Goal: Information Seeking & Learning: Learn about a topic

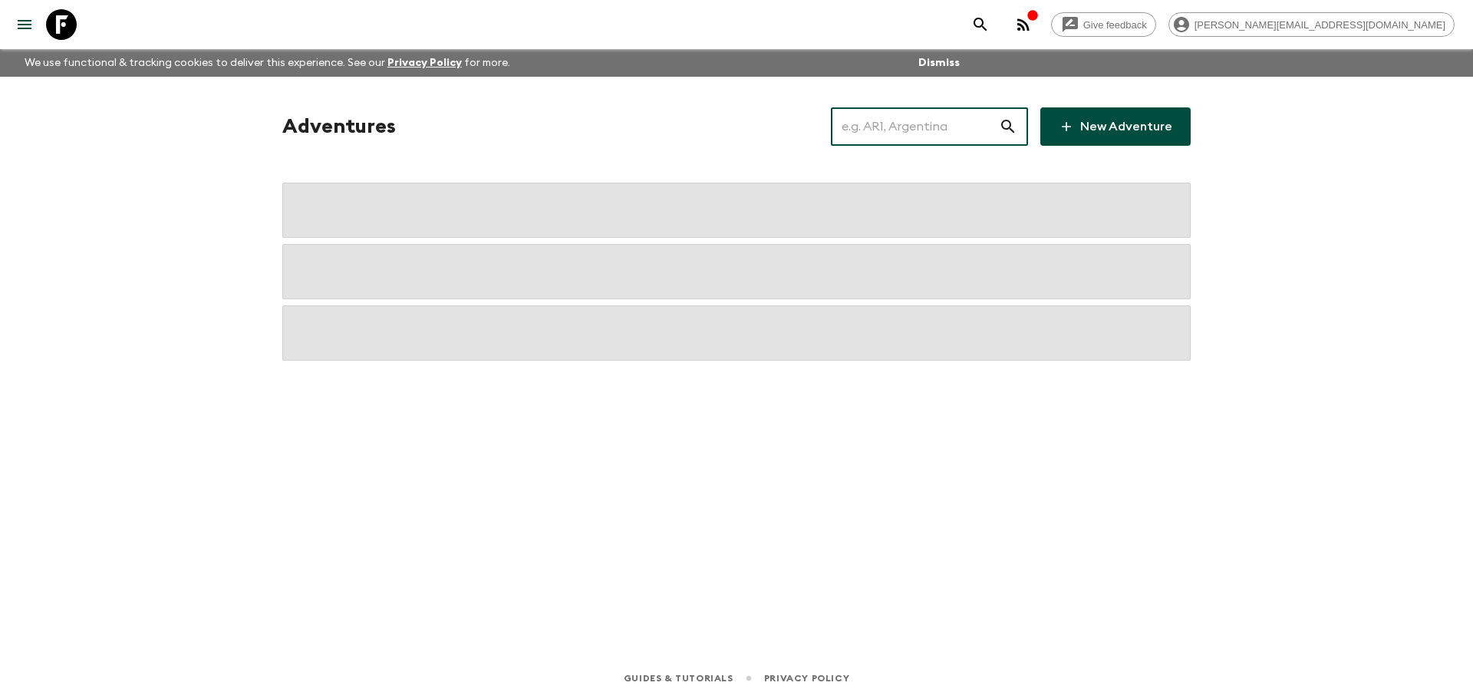
click at [964, 136] on input "text" at bounding box center [915, 126] width 168 height 43
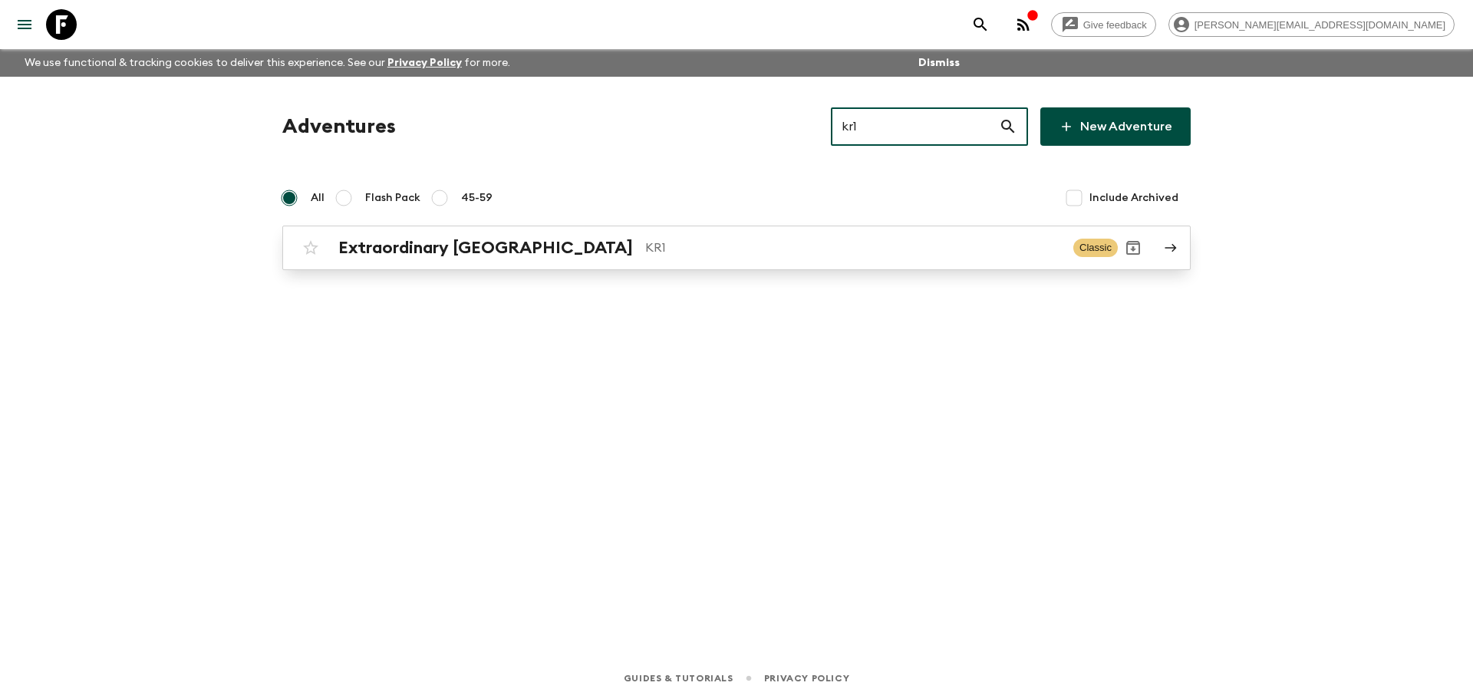
type input "kr1"
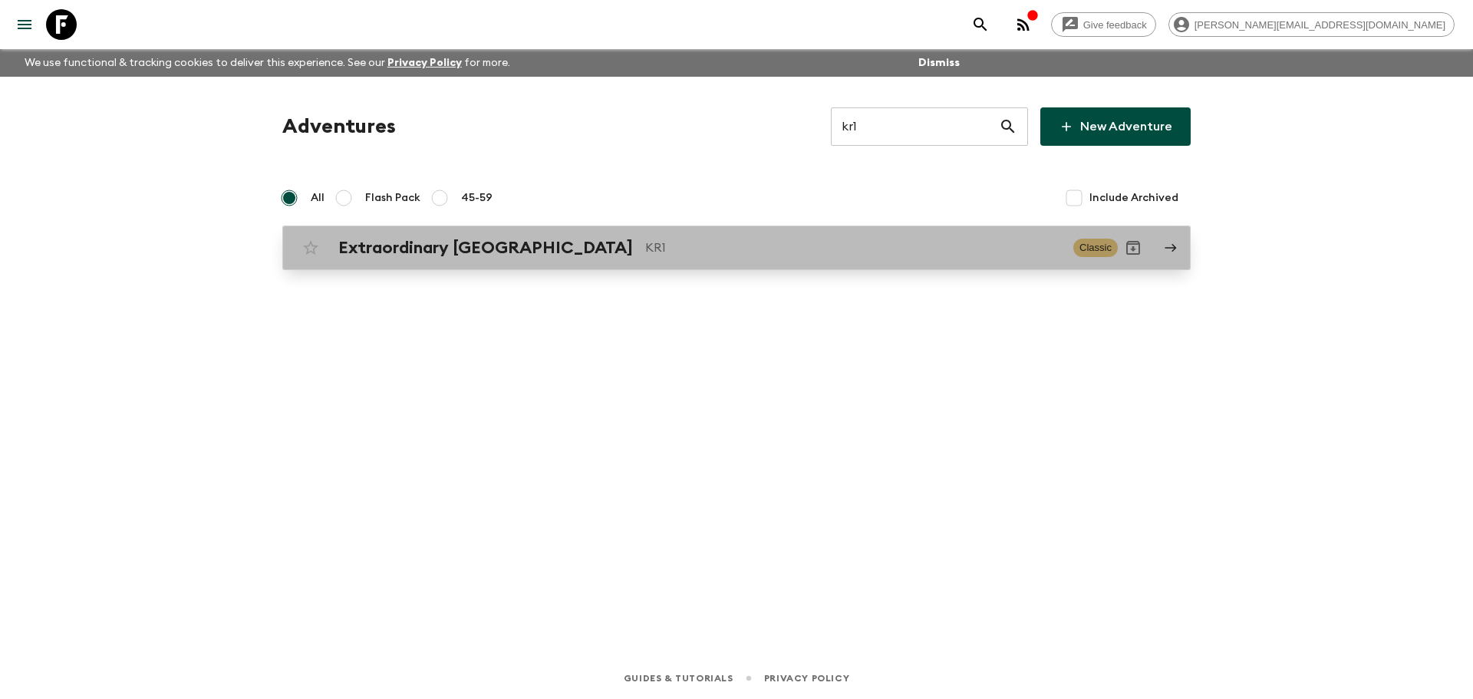
click at [640, 257] on div "Extraordinary South Korea KR1" at bounding box center [699, 248] width 722 height 20
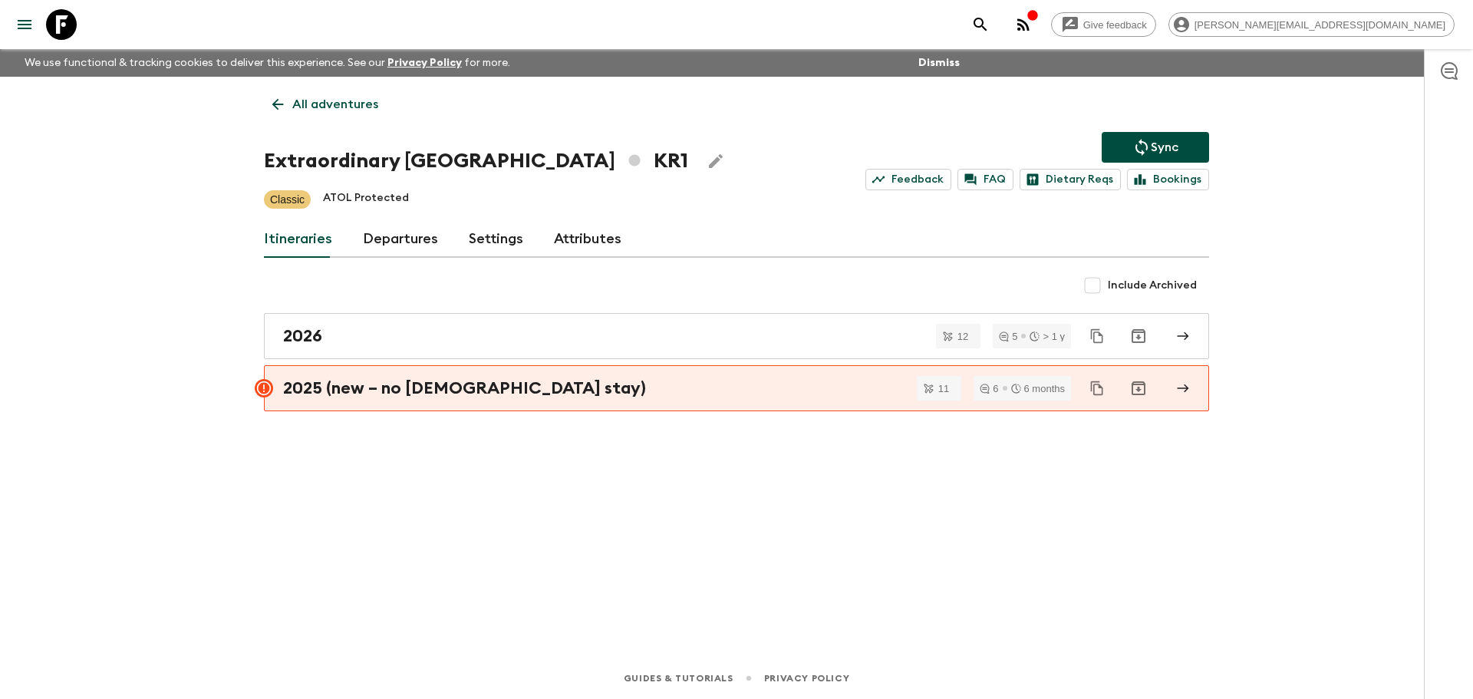
click at [420, 243] on link "Departures" at bounding box center [400, 239] width 75 height 37
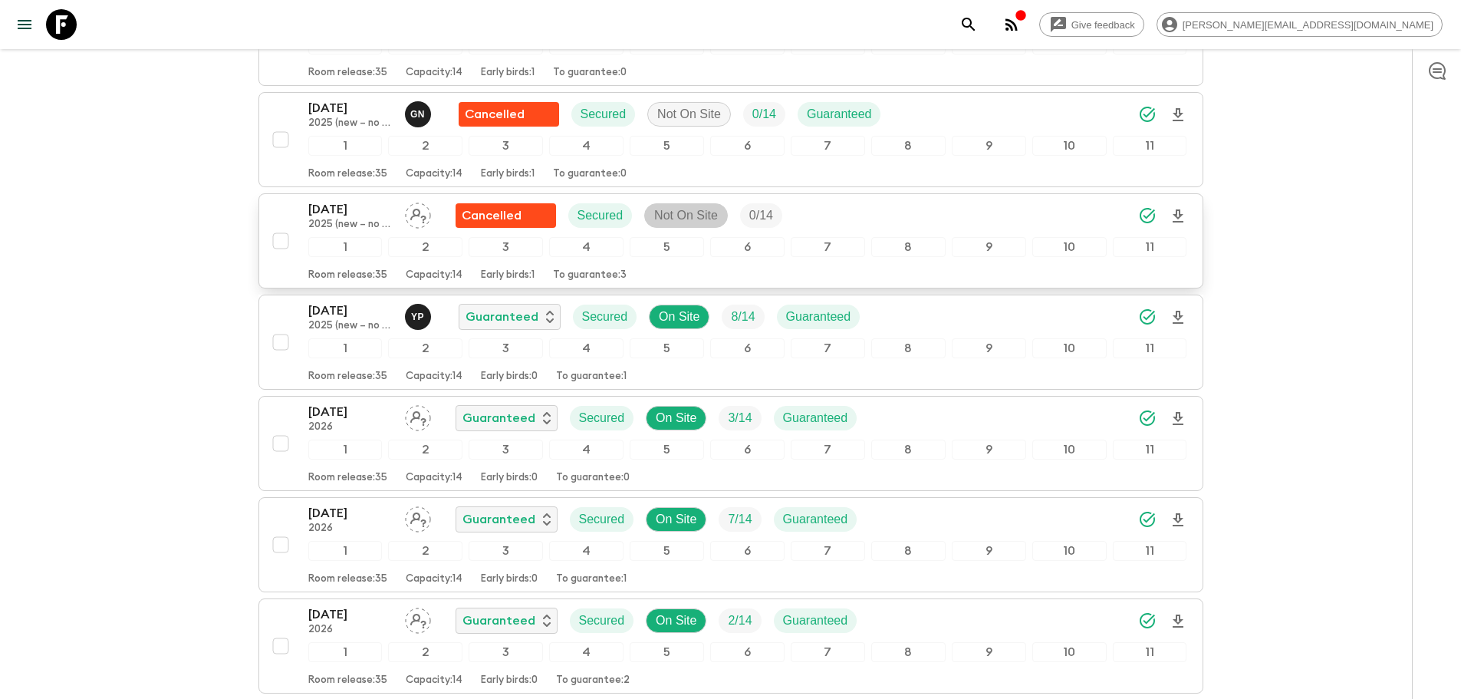
scroll to position [1172, 0]
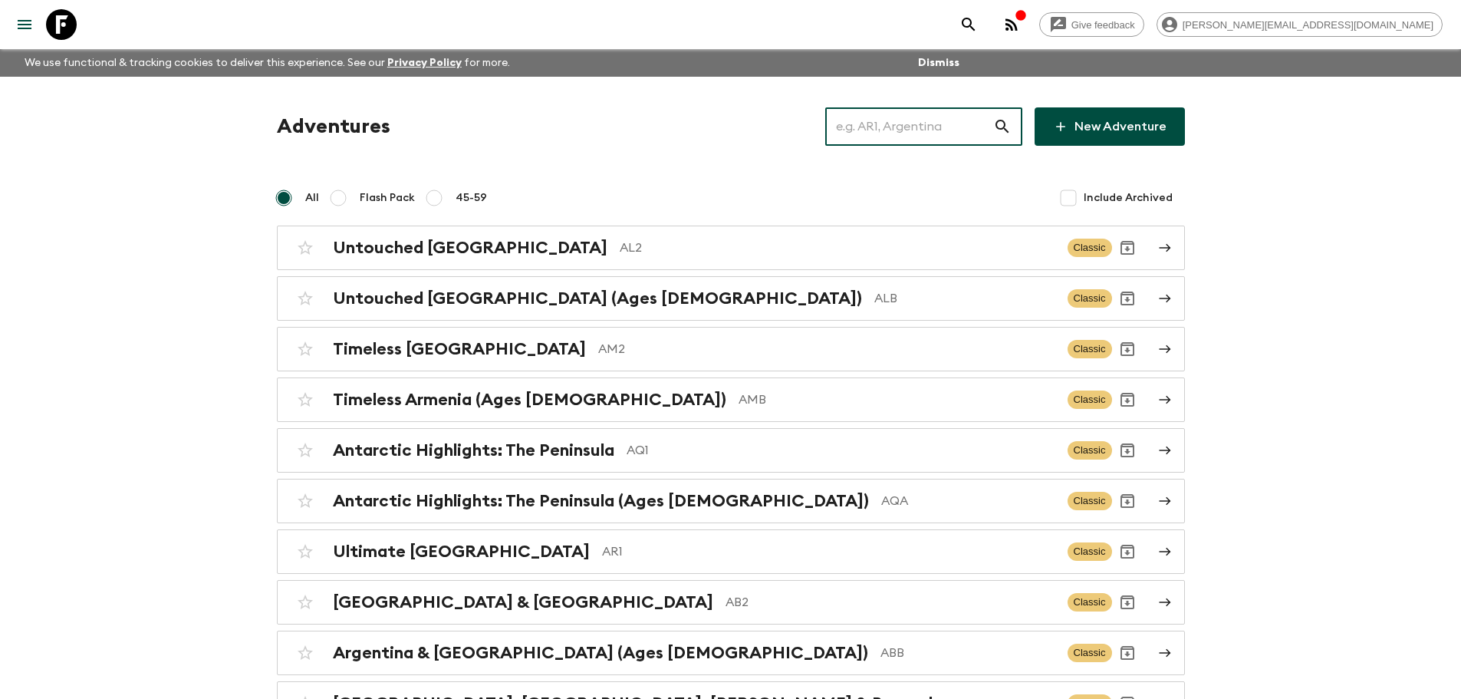
click at [977, 140] on input "text" at bounding box center [909, 126] width 168 height 43
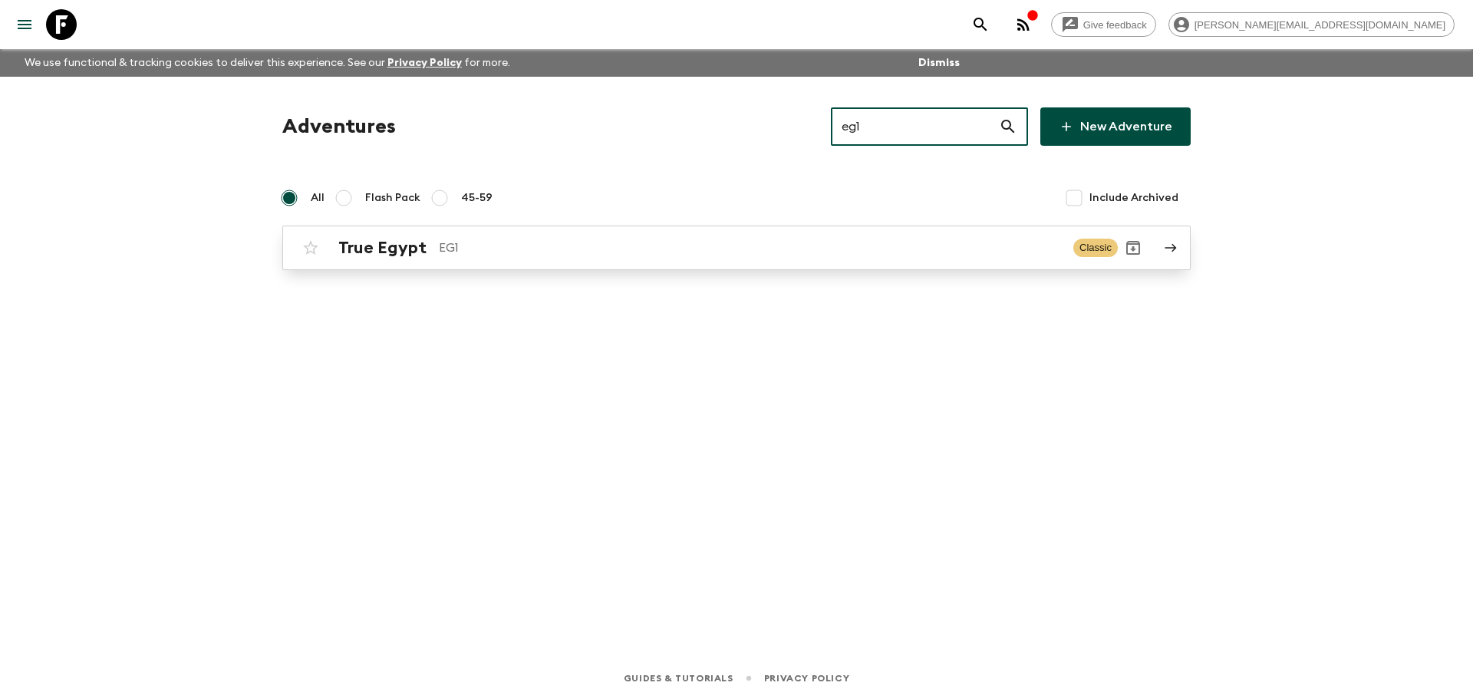
type input "eg1"
click at [731, 236] on div "True Egypt EG1 Classic" at bounding box center [706, 247] width 822 height 31
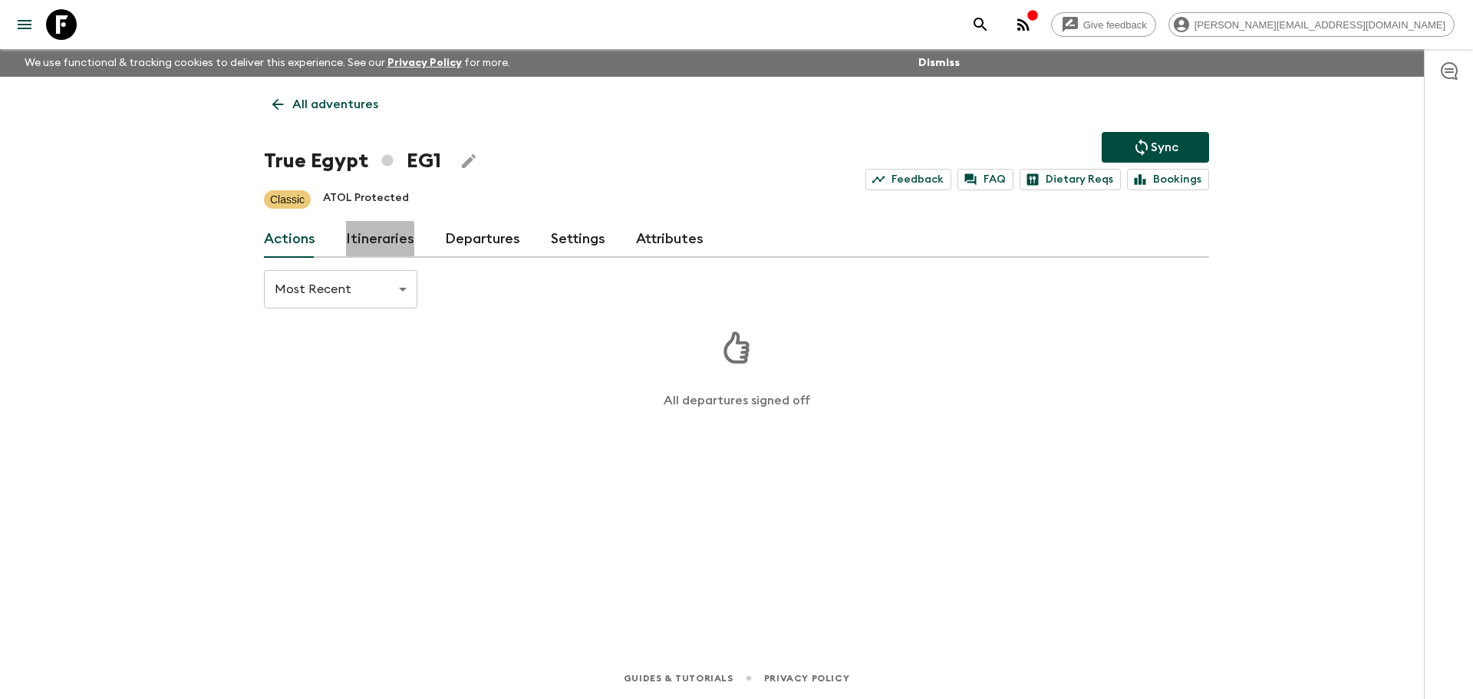
click at [377, 247] on link "Itineraries" at bounding box center [380, 239] width 68 height 37
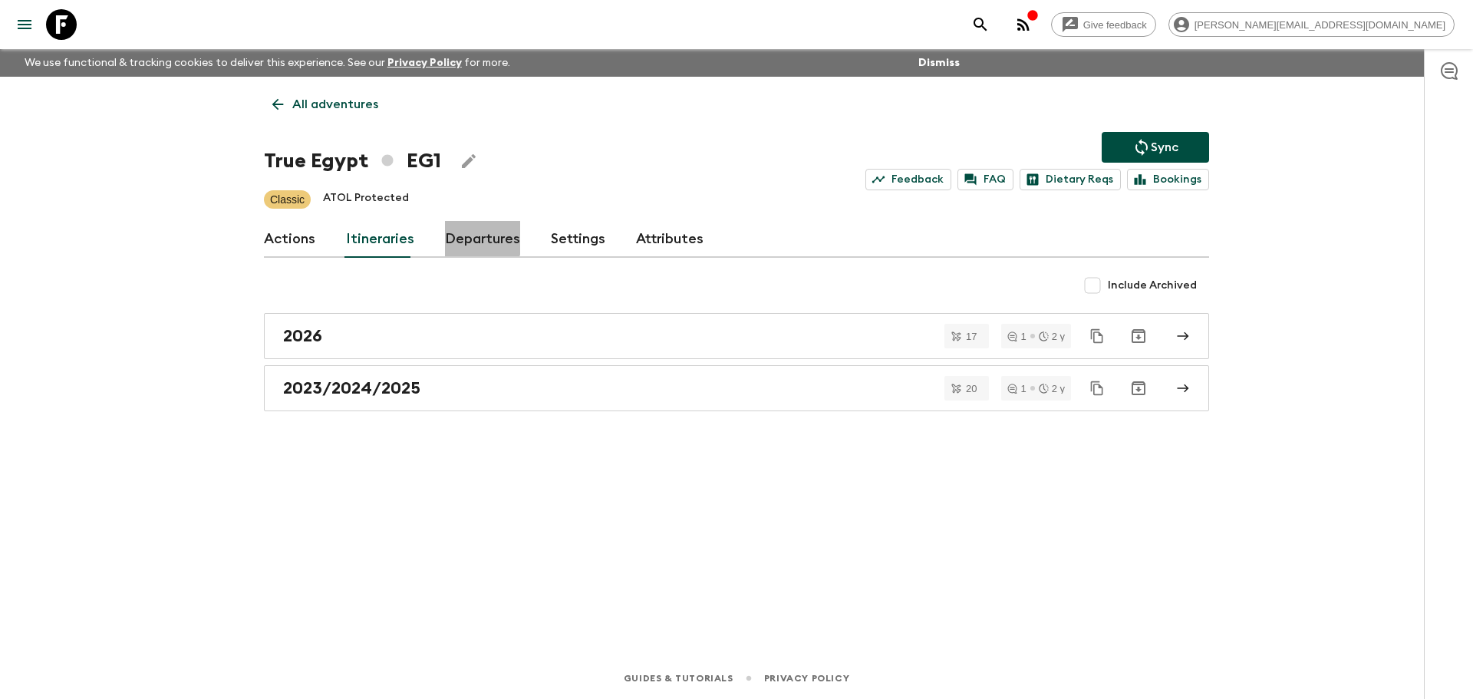
click at [446, 236] on link "Departures" at bounding box center [482, 239] width 75 height 37
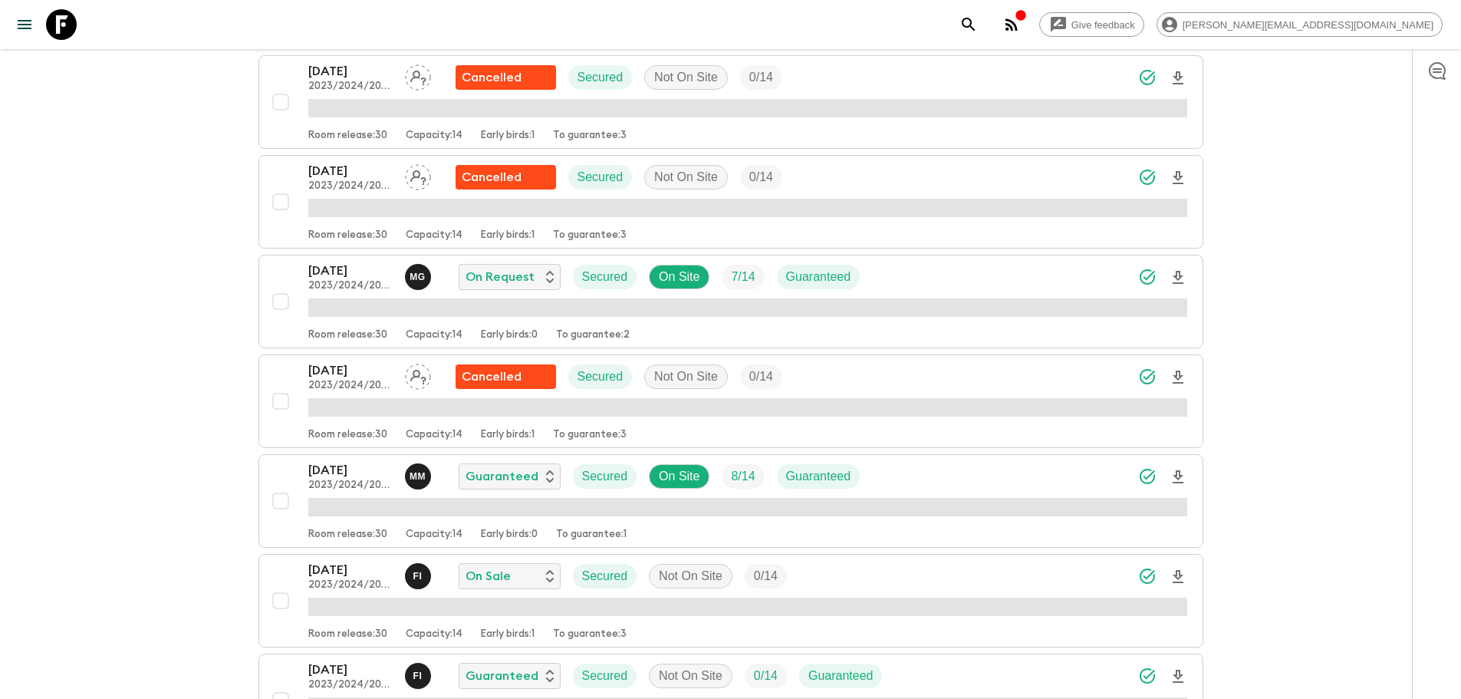
scroll to position [1348, 0]
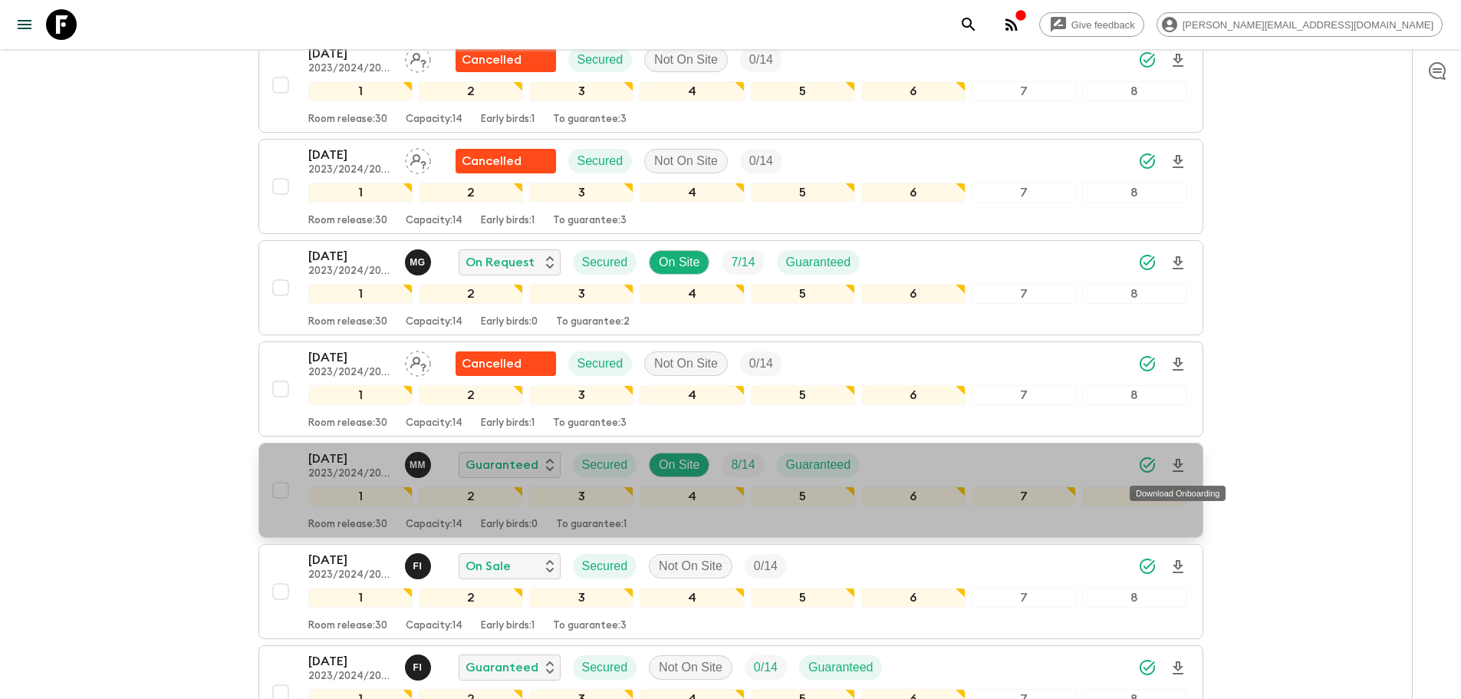
click at [1175, 462] on icon "Download Onboarding" at bounding box center [1178, 465] width 18 height 18
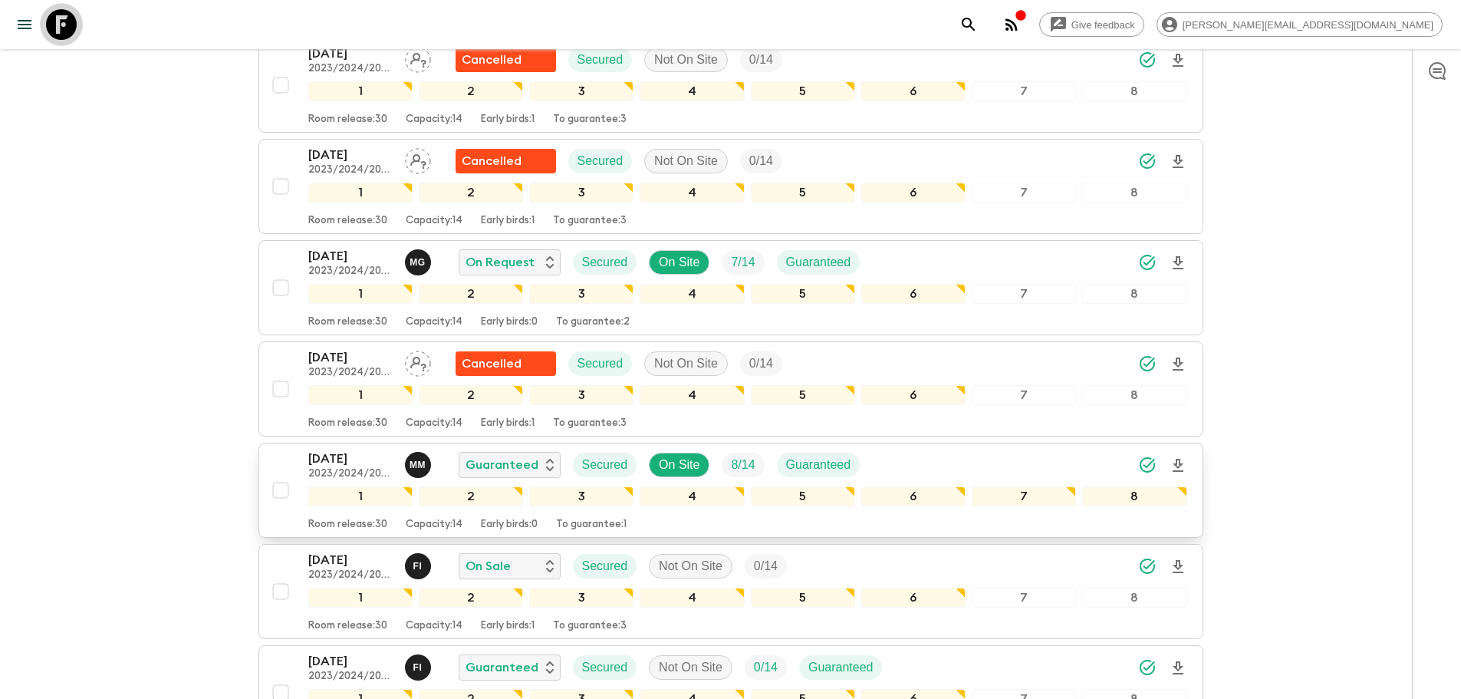
click at [67, 31] on icon at bounding box center [61, 24] width 31 height 31
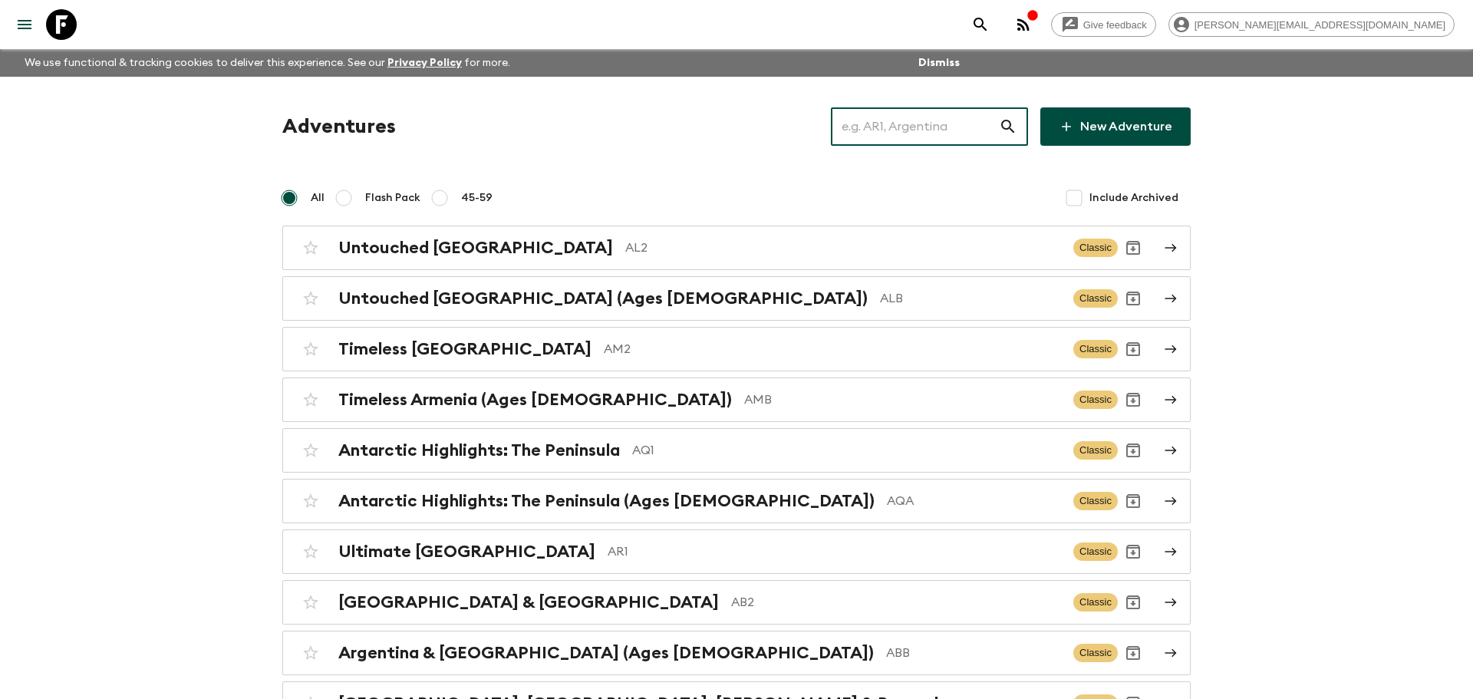
click at [891, 135] on input "text" at bounding box center [915, 126] width 168 height 43
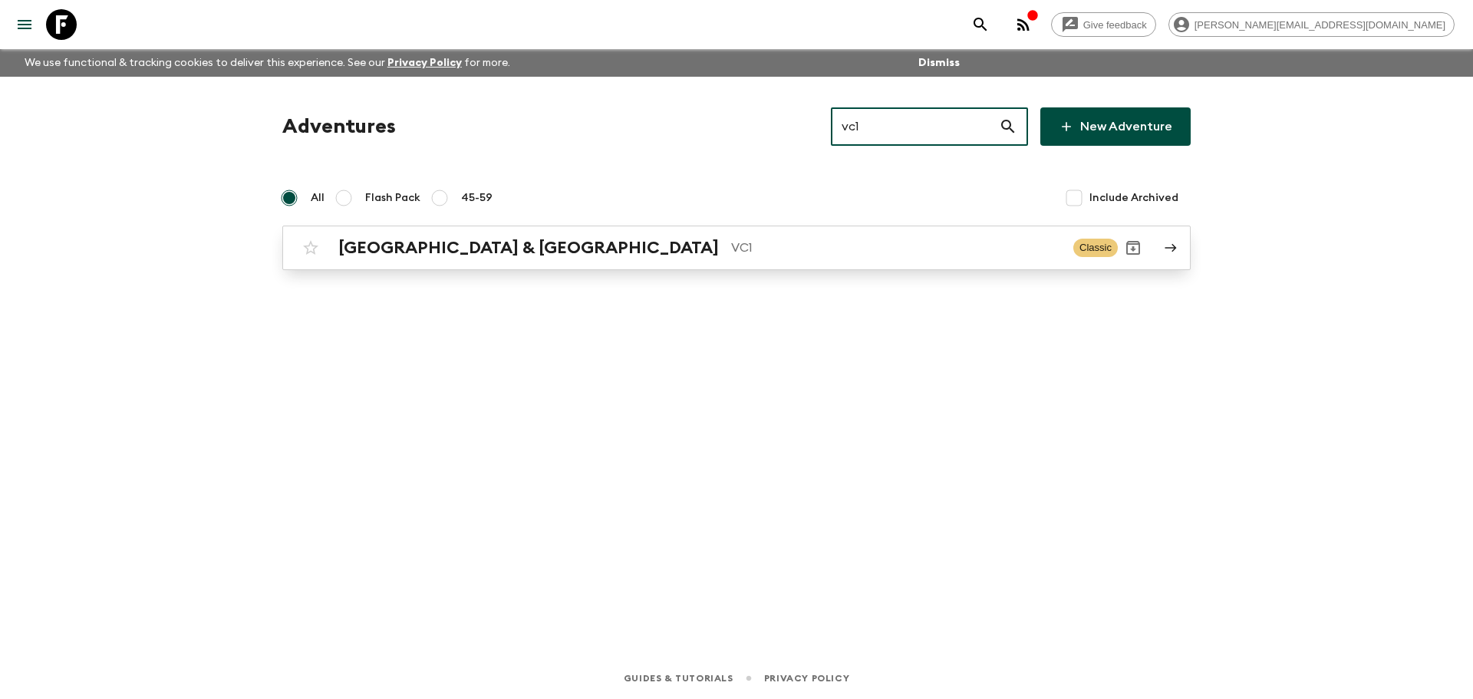
type input "vc1"
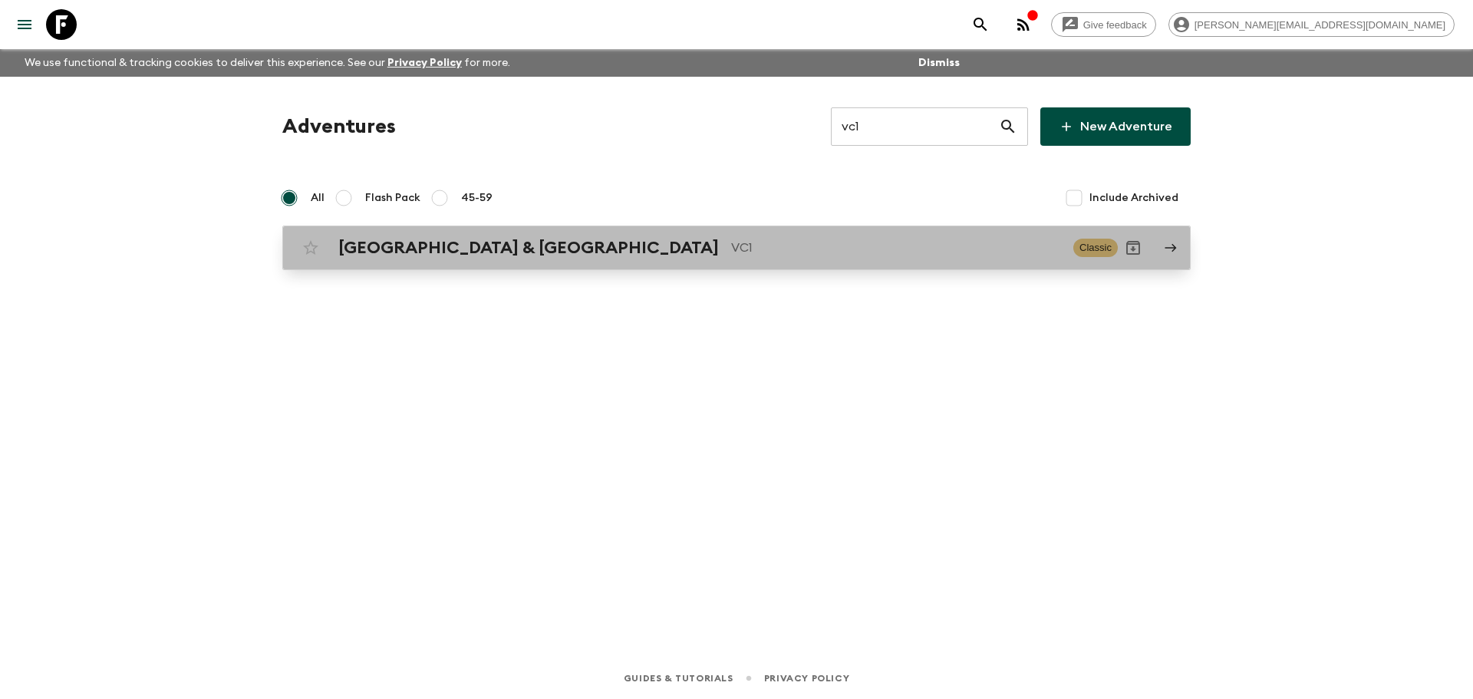
click at [662, 231] on link "Vietnam & Cambodia VC1 Classic" at bounding box center [736, 247] width 908 height 44
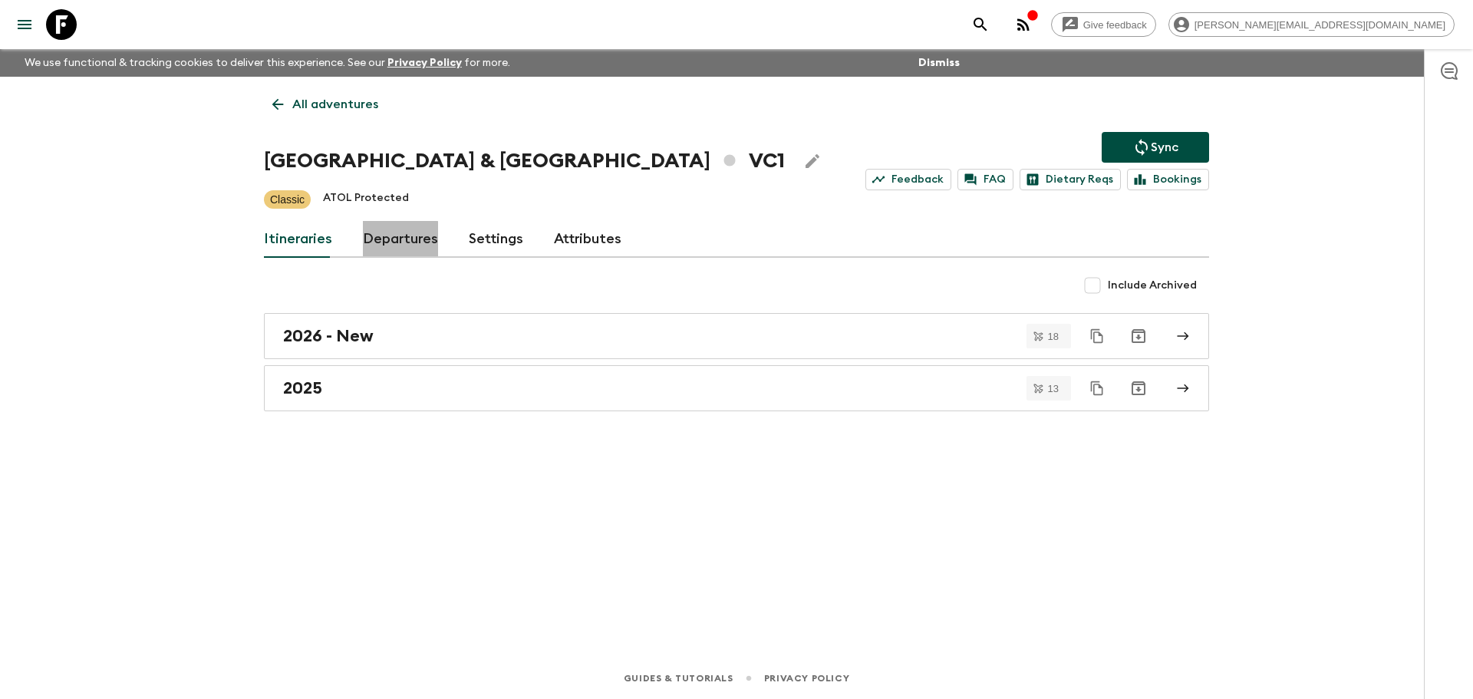
click at [397, 244] on link "Departures" at bounding box center [400, 239] width 75 height 37
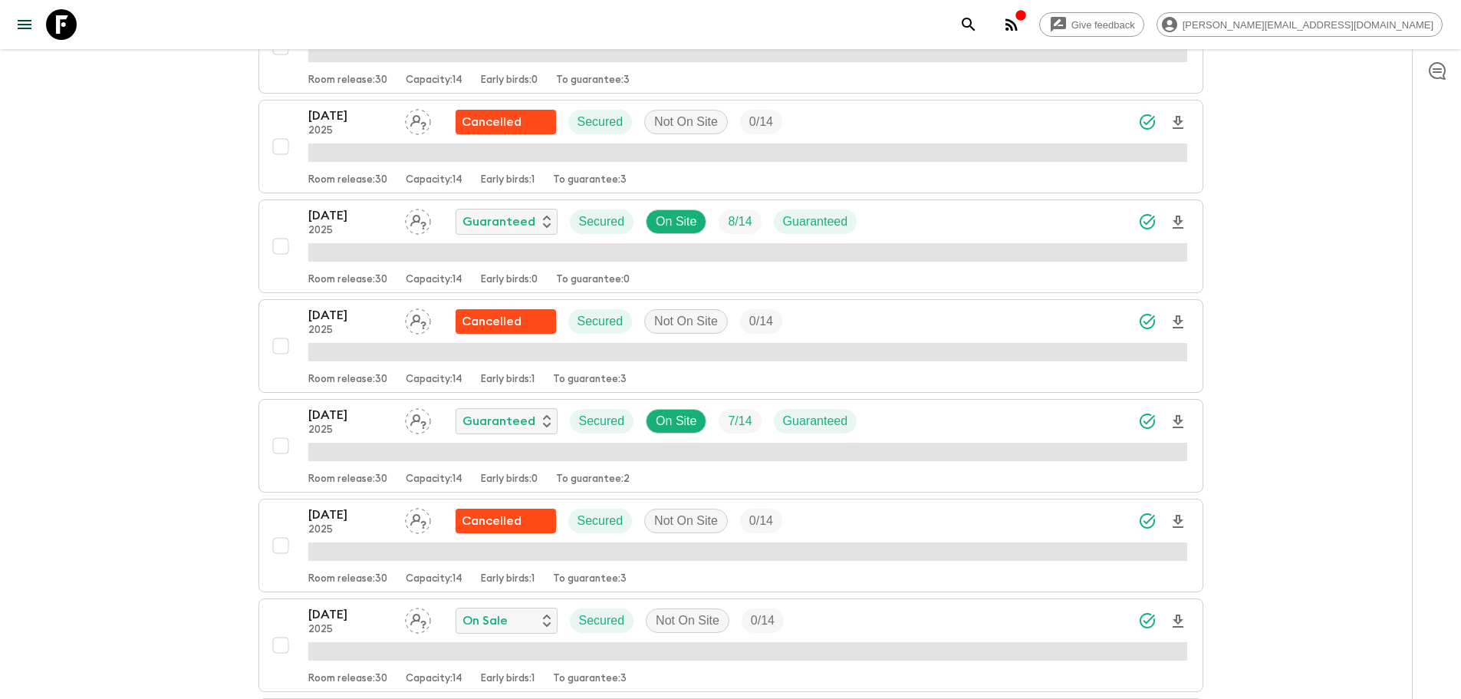
scroll to position [481, 0]
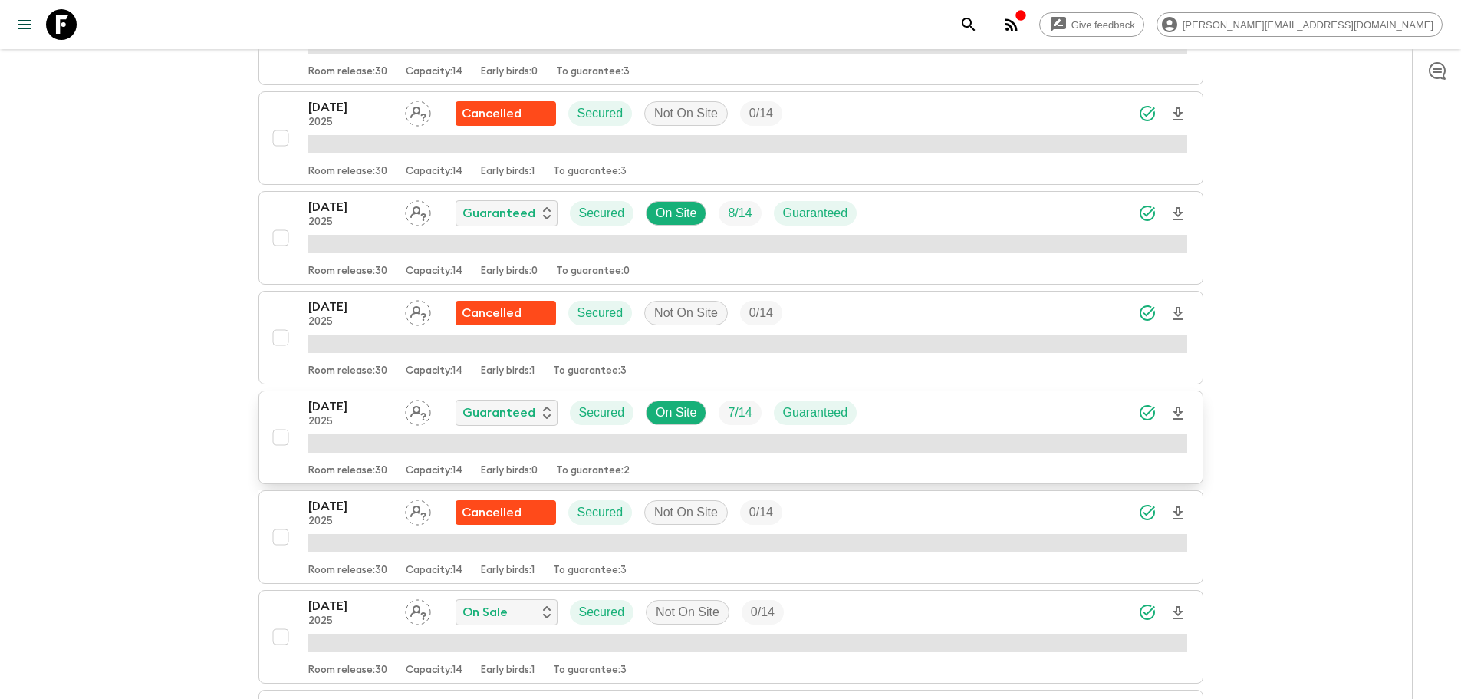
click at [1177, 409] on icon "Download Onboarding" at bounding box center [1178, 413] width 18 height 18
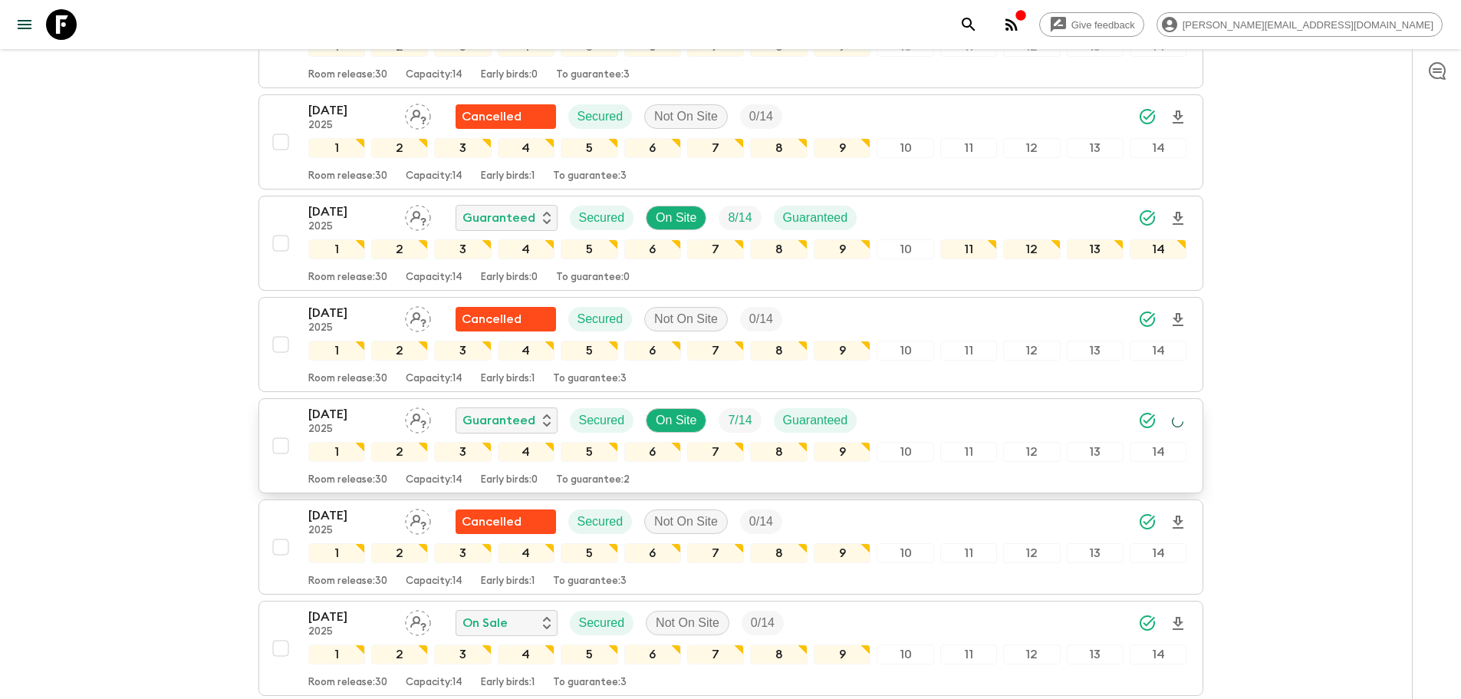
scroll to position [483, 0]
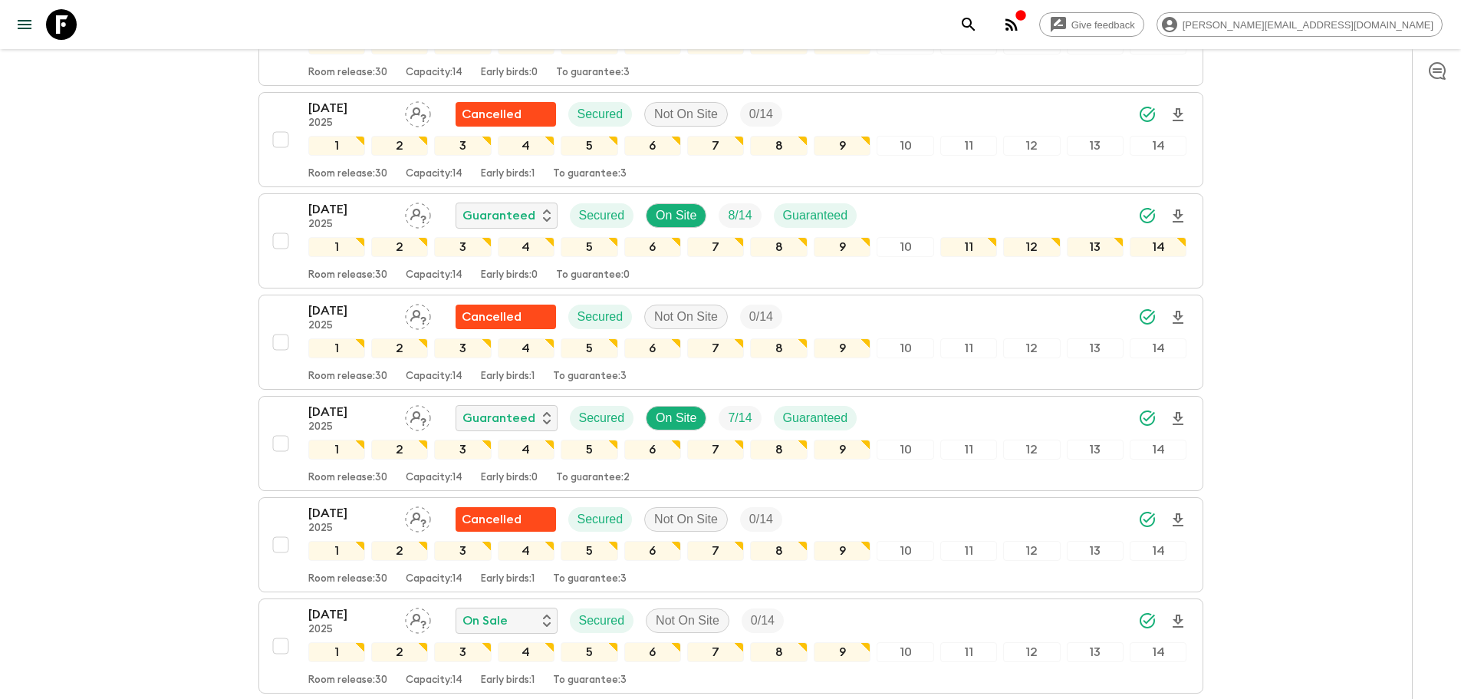
drag, startPoint x: 71, startPoint y: 24, endPoint x: 758, endPoint y: 133, distance: 695.9
click at [71, 24] on icon at bounding box center [61, 24] width 31 height 31
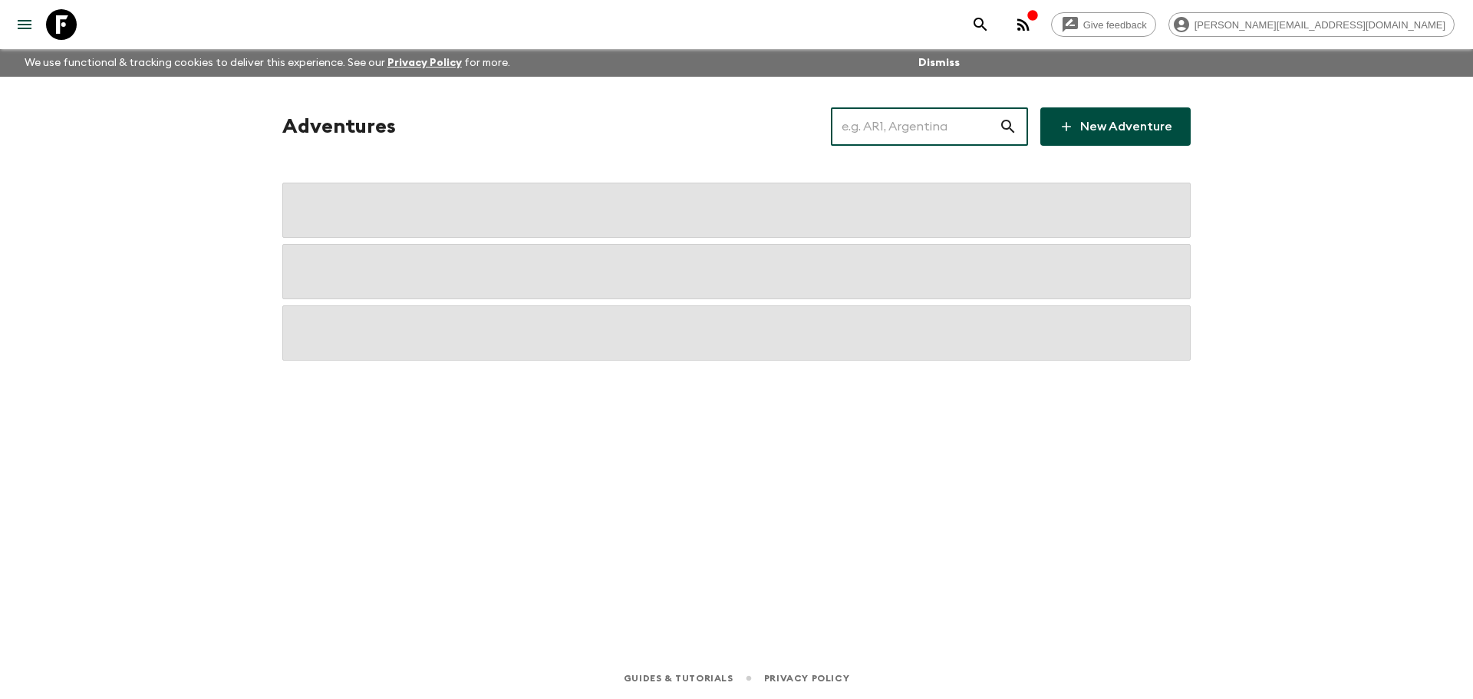
click at [944, 142] on input "text" at bounding box center [915, 126] width 168 height 43
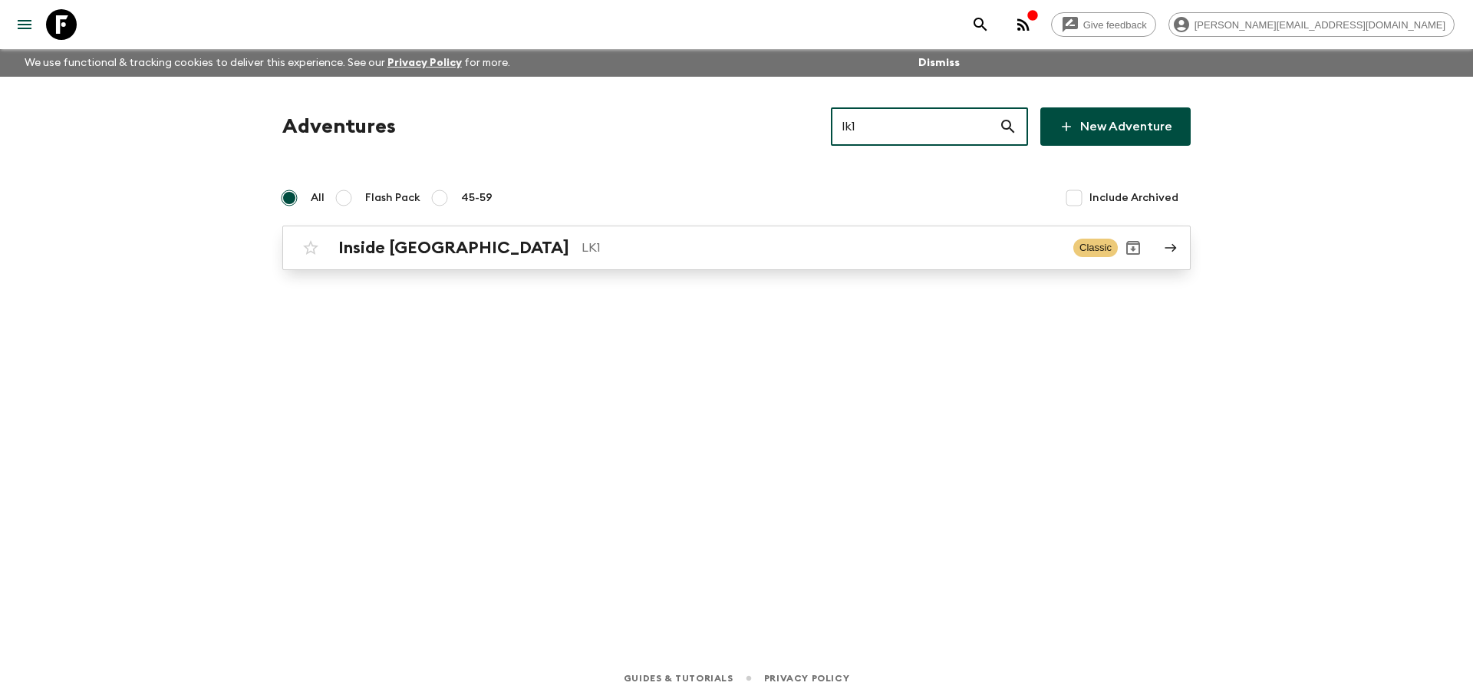
type input "lk1"
click at [749, 258] on div "Inside Sri Lanka LK1 Classic" at bounding box center [706, 247] width 822 height 31
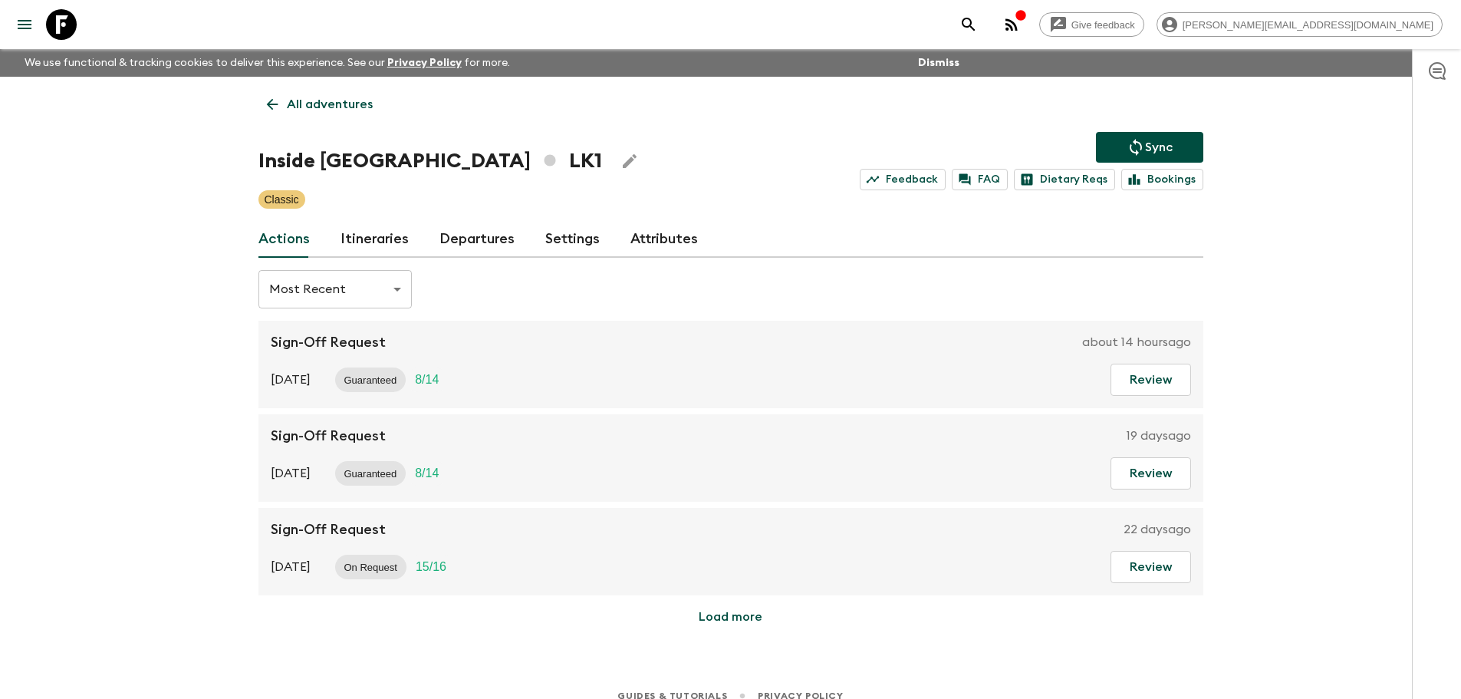
drag, startPoint x: 485, startPoint y: 238, endPoint x: 452, endPoint y: 220, distance: 38.1
click at [484, 238] on link "Departures" at bounding box center [476, 239] width 75 height 37
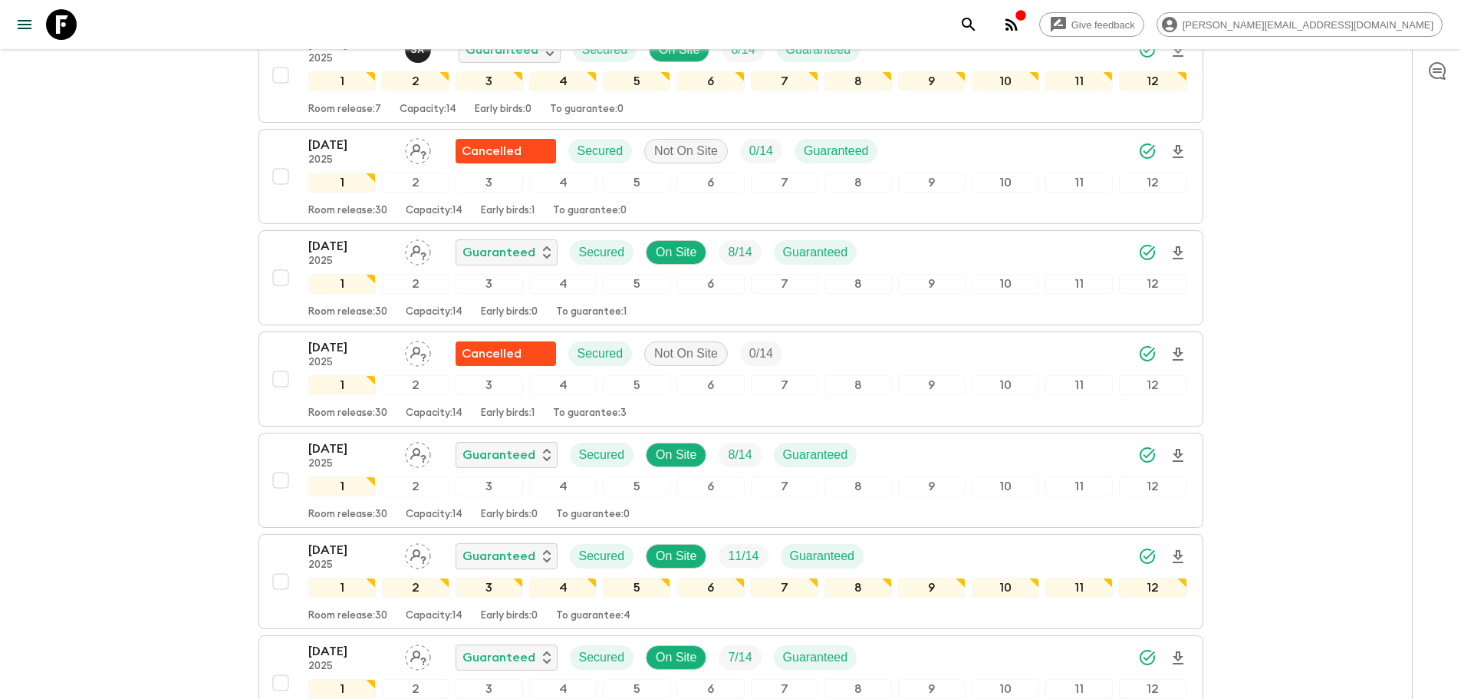
scroll to position [1537, 0]
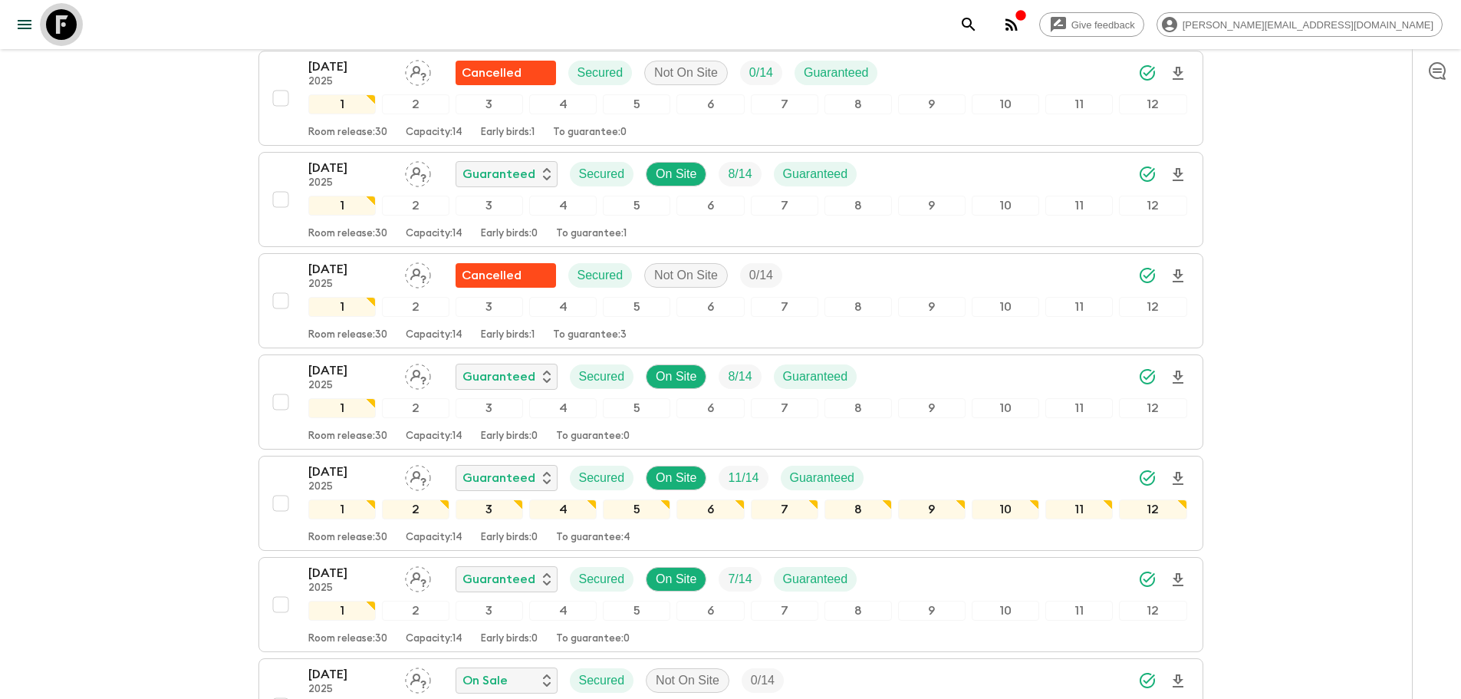
click at [71, 30] on icon at bounding box center [61, 24] width 31 height 31
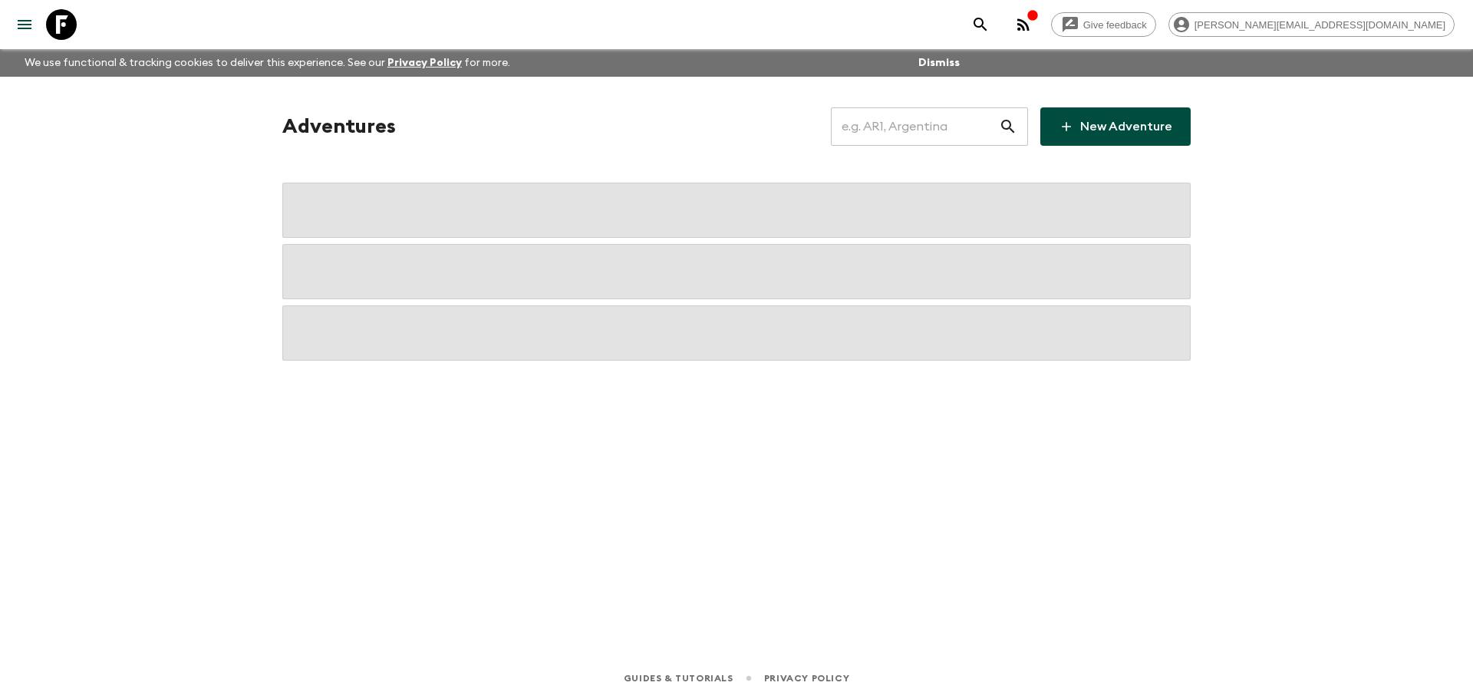
click at [964, 123] on input "text" at bounding box center [915, 126] width 168 height 43
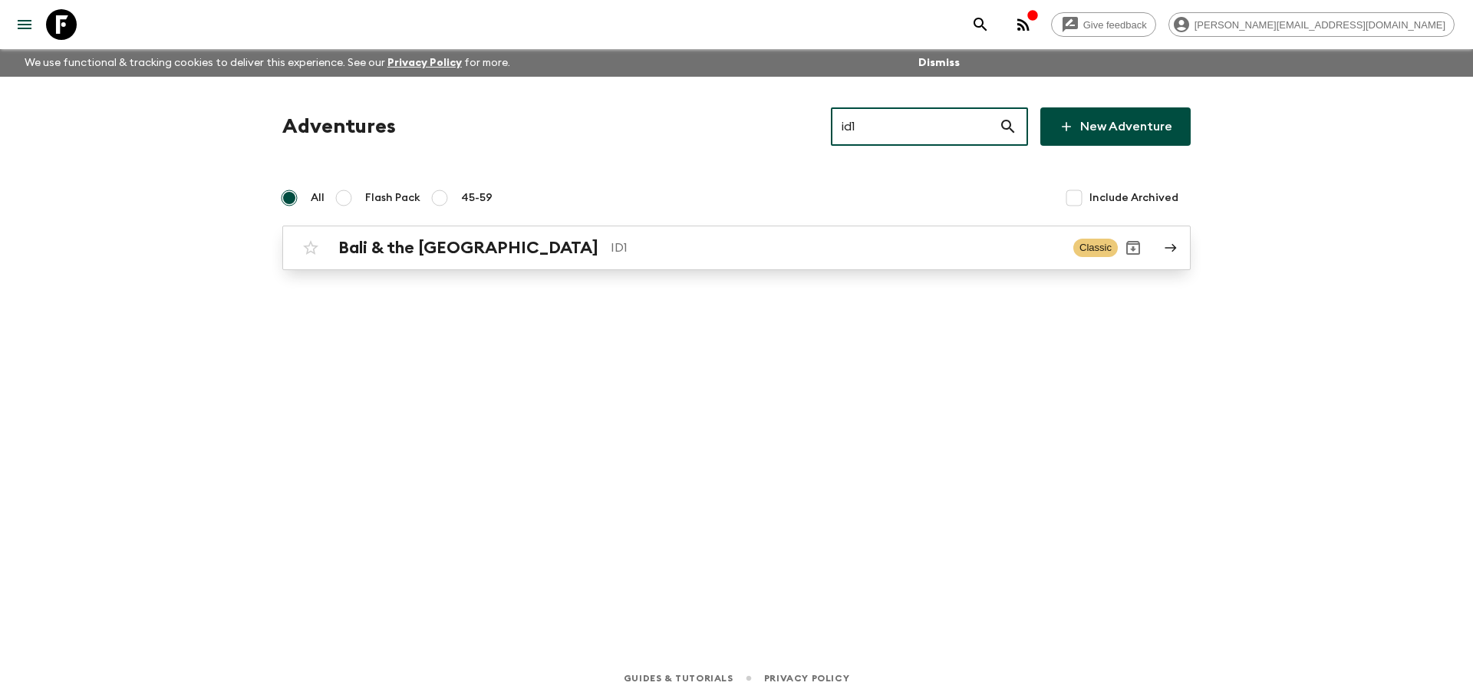
type input "id1"
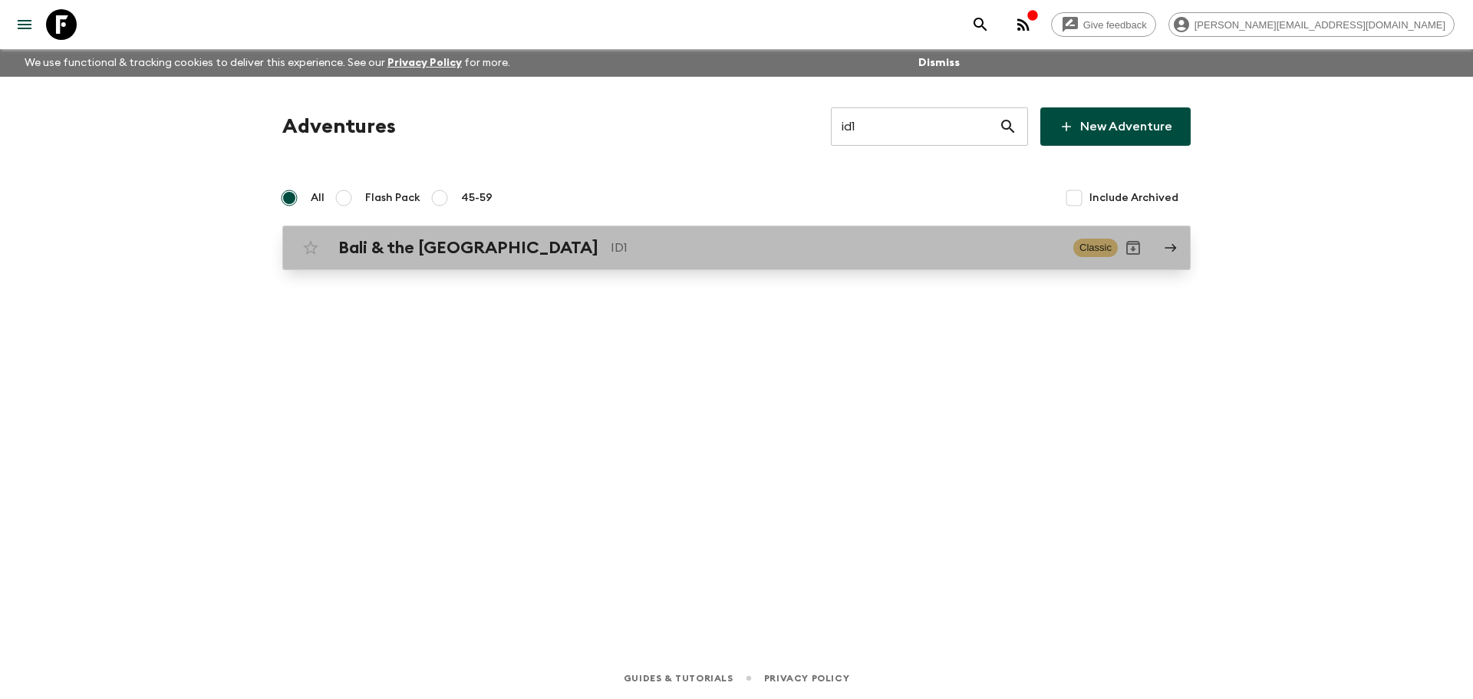
click at [614, 258] on div "Bali & the Gili Islands ID1 Classic" at bounding box center [706, 247] width 822 height 31
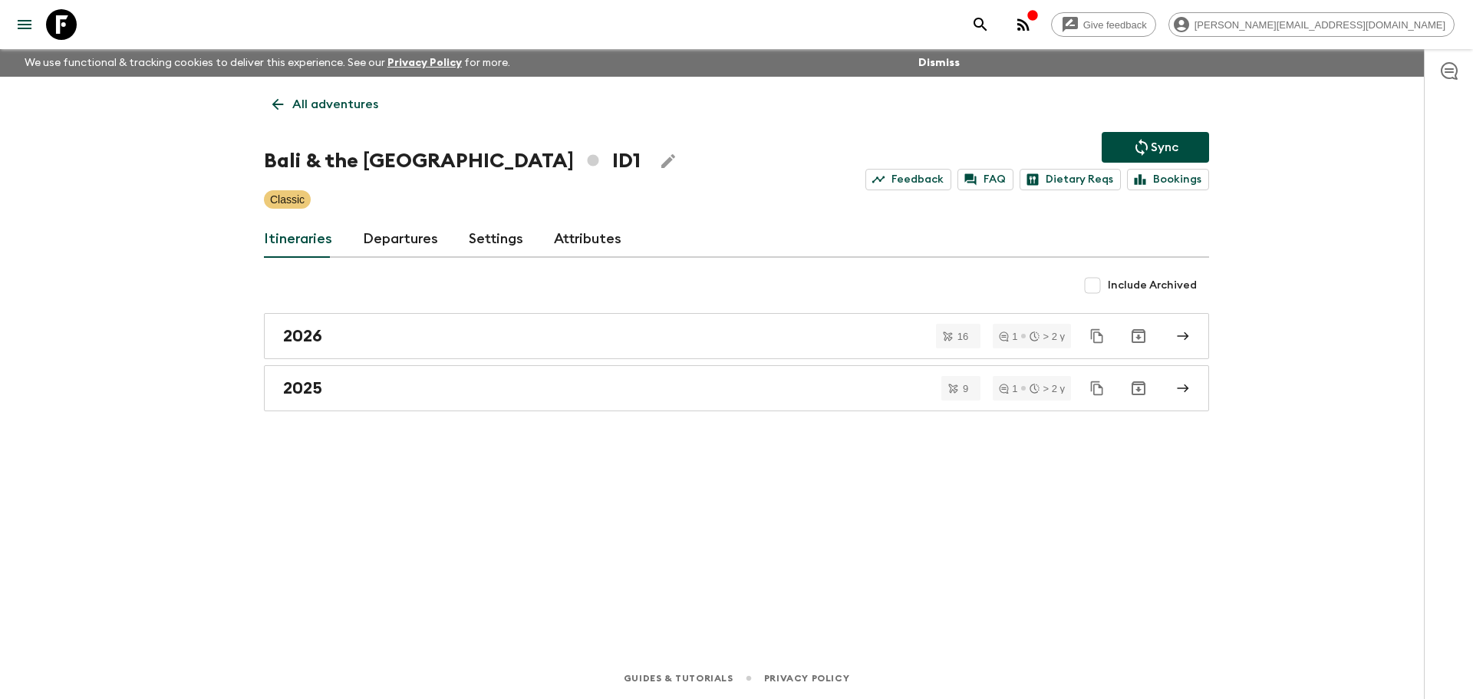
click at [406, 231] on link "Departures" at bounding box center [400, 239] width 75 height 37
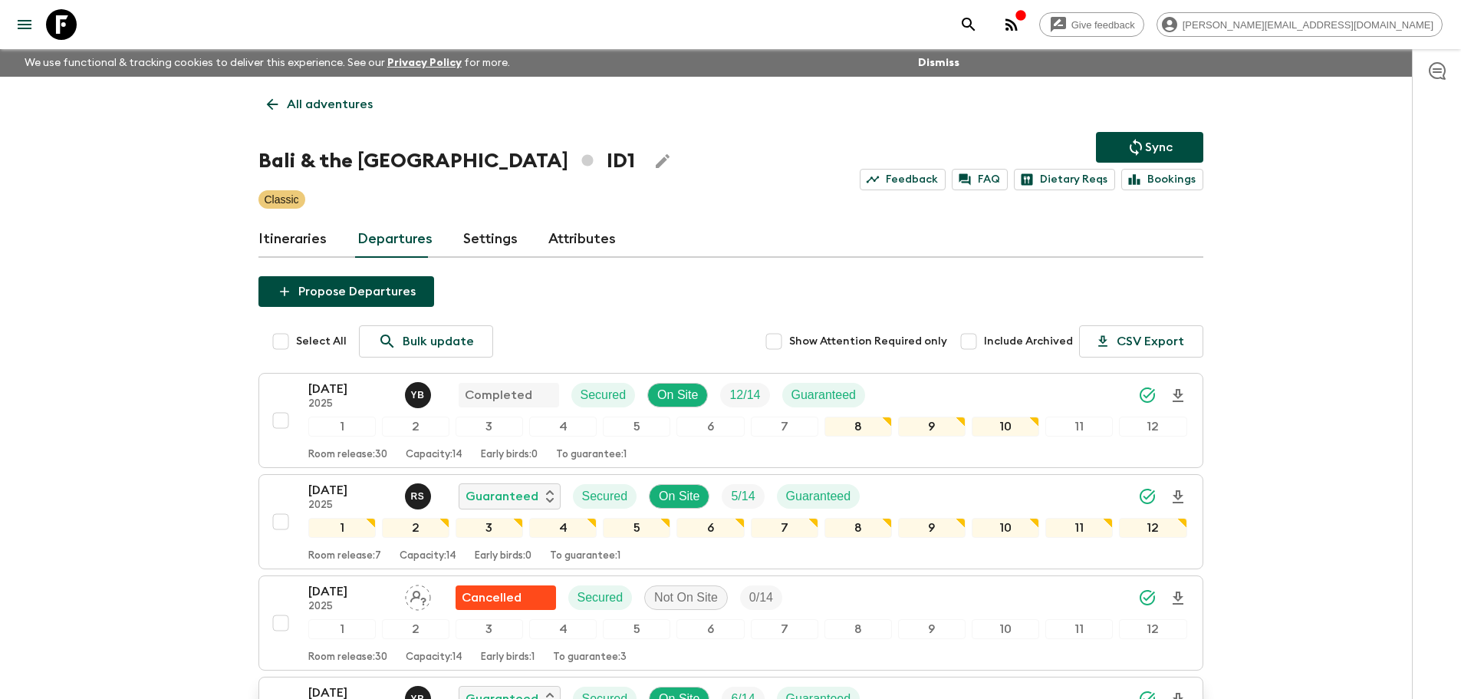
scroll to position [518, 0]
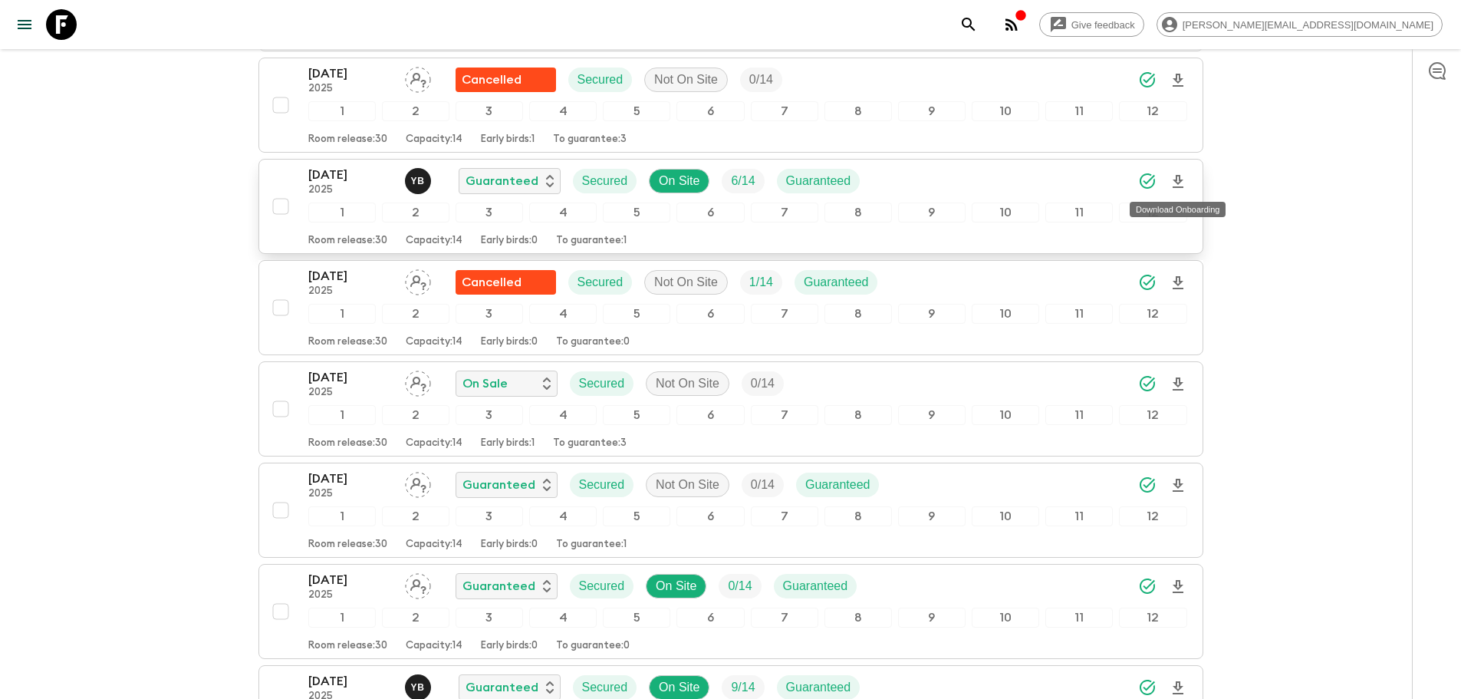
click at [1178, 185] on icon "Download Onboarding" at bounding box center [1178, 182] width 18 height 18
drag, startPoint x: 56, startPoint y: 38, endPoint x: 1226, endPoint y: 118, distance: 1172.3
click at [58, 38] on icon at bounding box center [61, 24] width 31 height 31
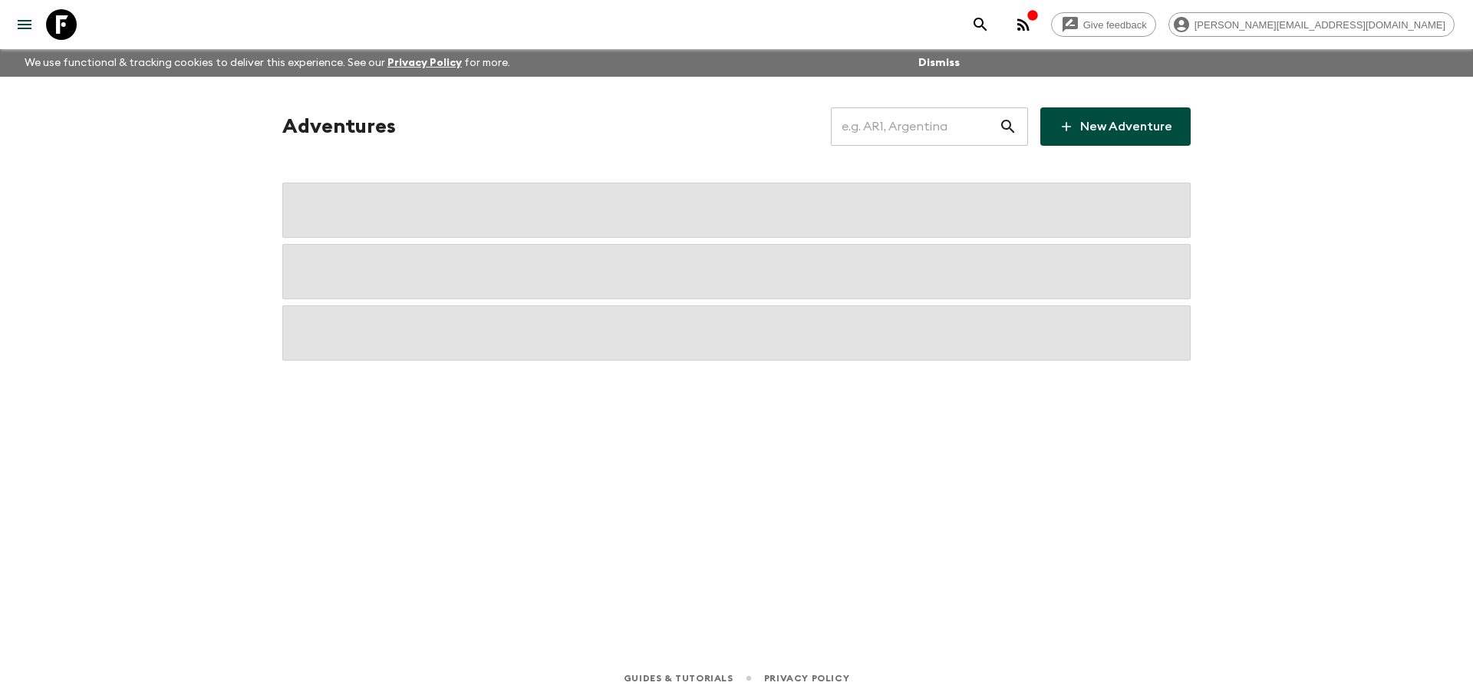
click at [947, 128] on input "text" at bounding box center [915, 126] width 168 height 43
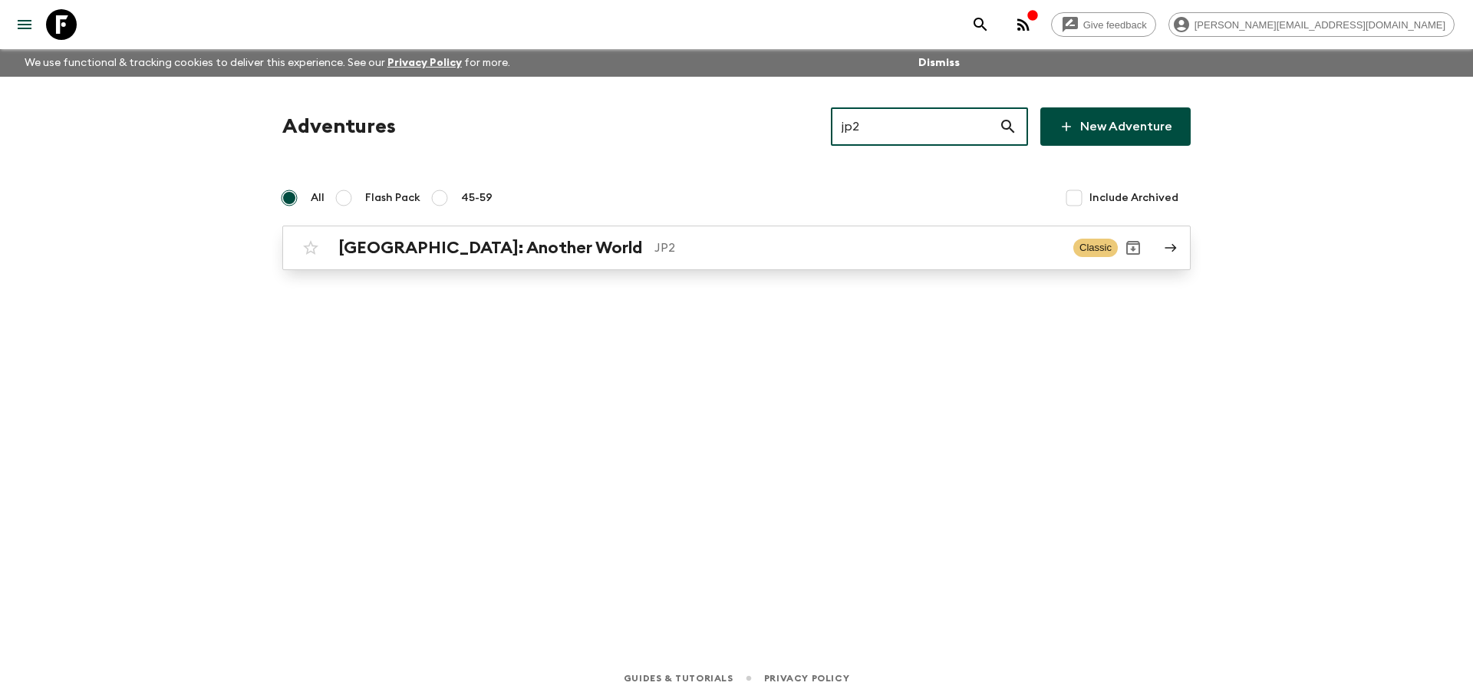
type input "jp2"
click at [726, 242] on p "JP2" at bounding box center [857, 248] width 406 height 18
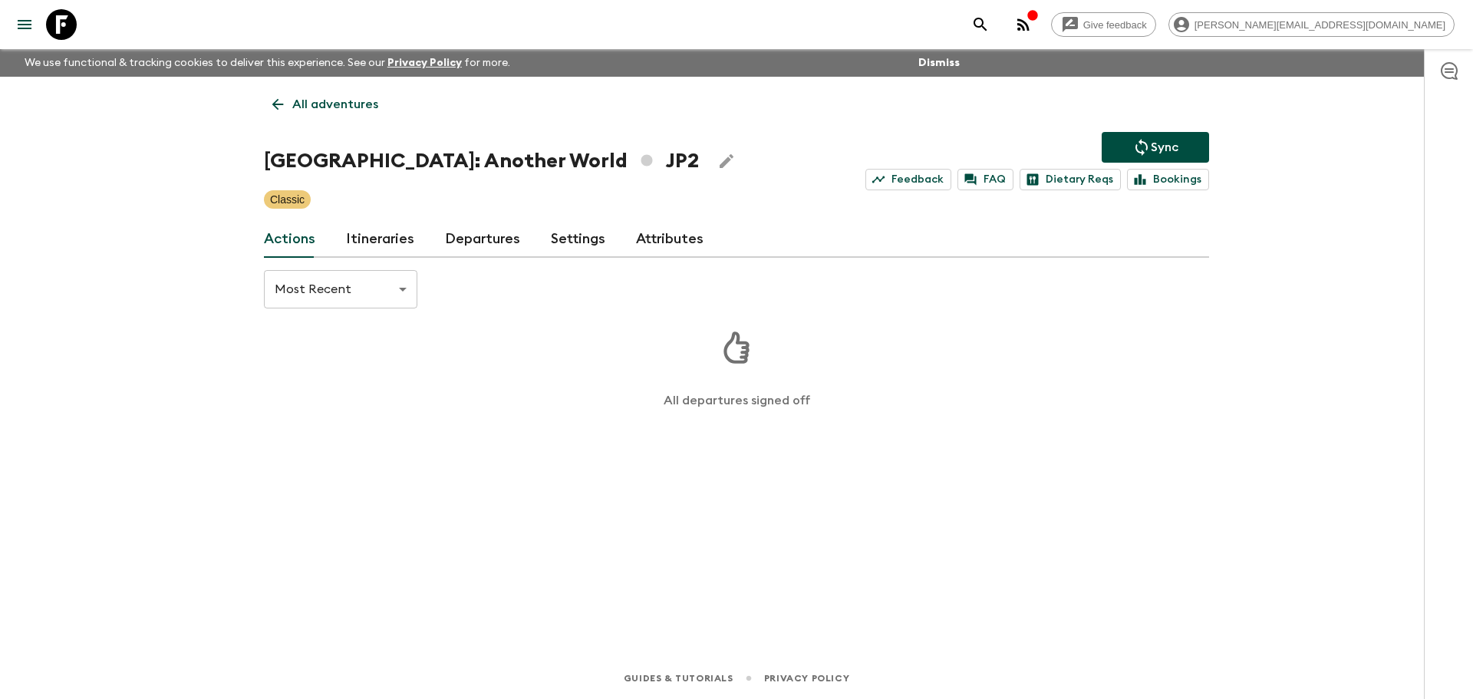
click at [371, 242] on link "Itineraries" at bounding box center [380, 239] width 68 height 37
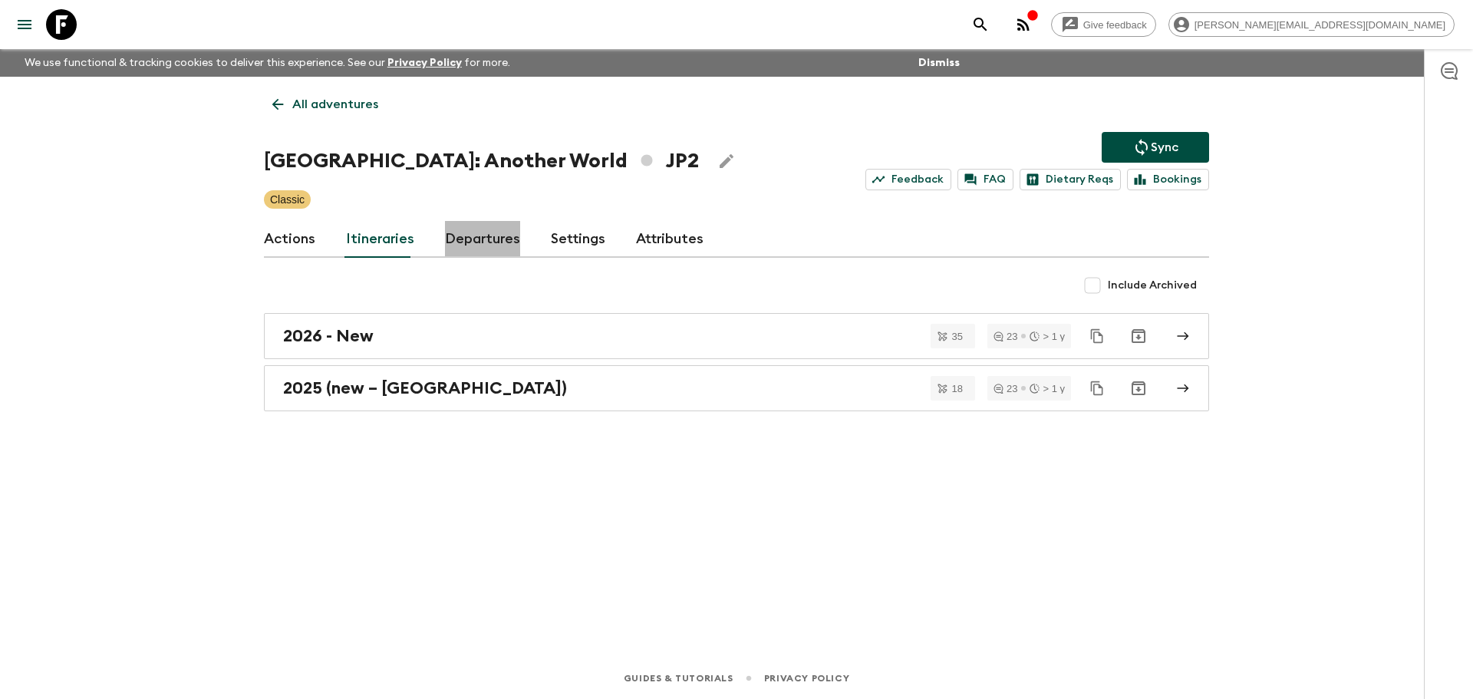
click at [482, 235] on link "Departures" at bounding box center [482, 239] width 75 height 37
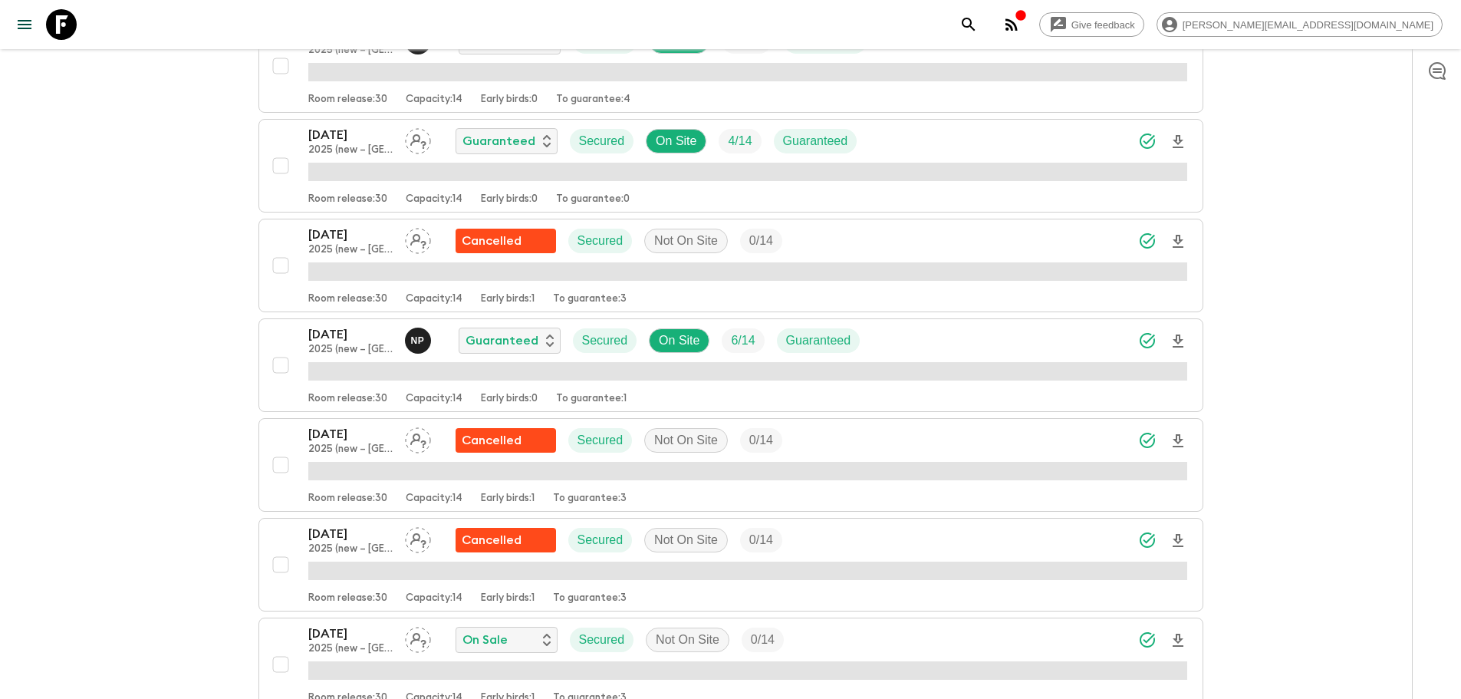
scroll to position [1377, 0]
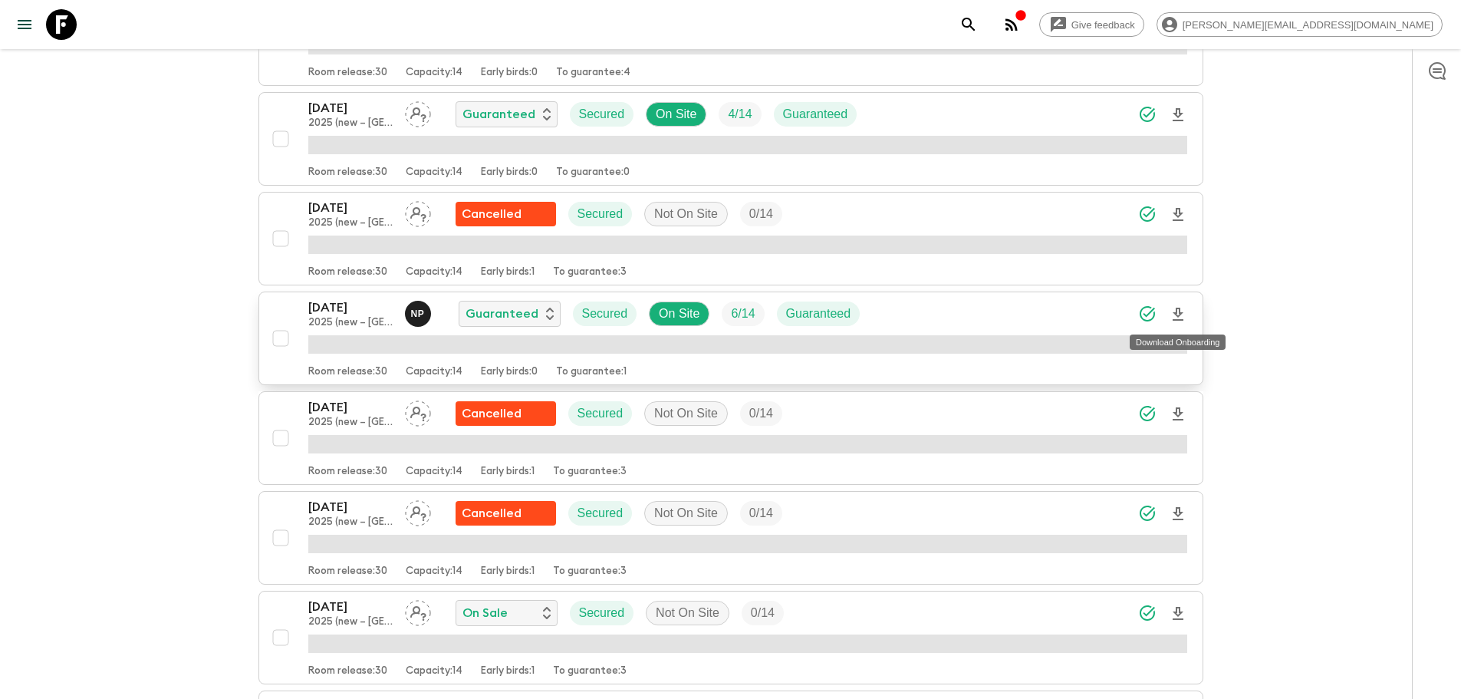
click at [1186, 312] on icon "Download Onboarding" at bounding box center [1178, 314] width 18 height 18
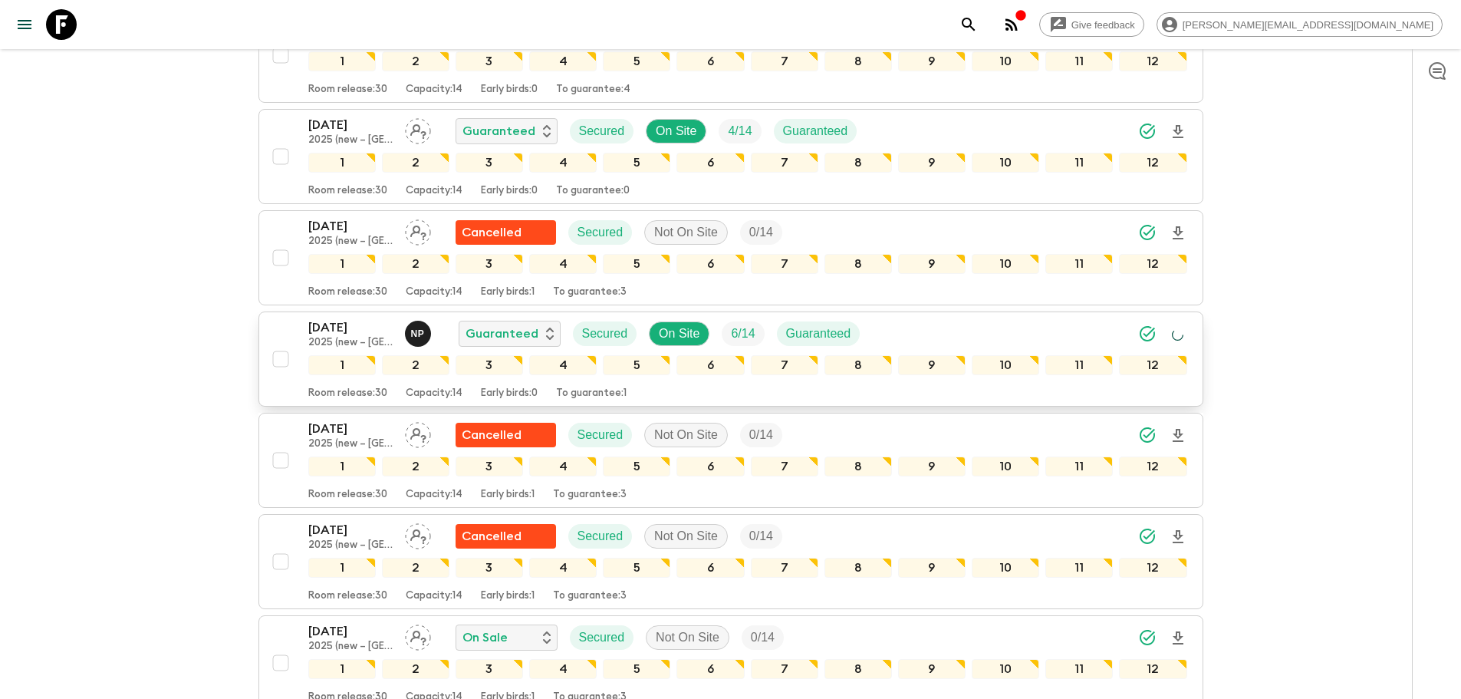
scroll to position [1394, 0]
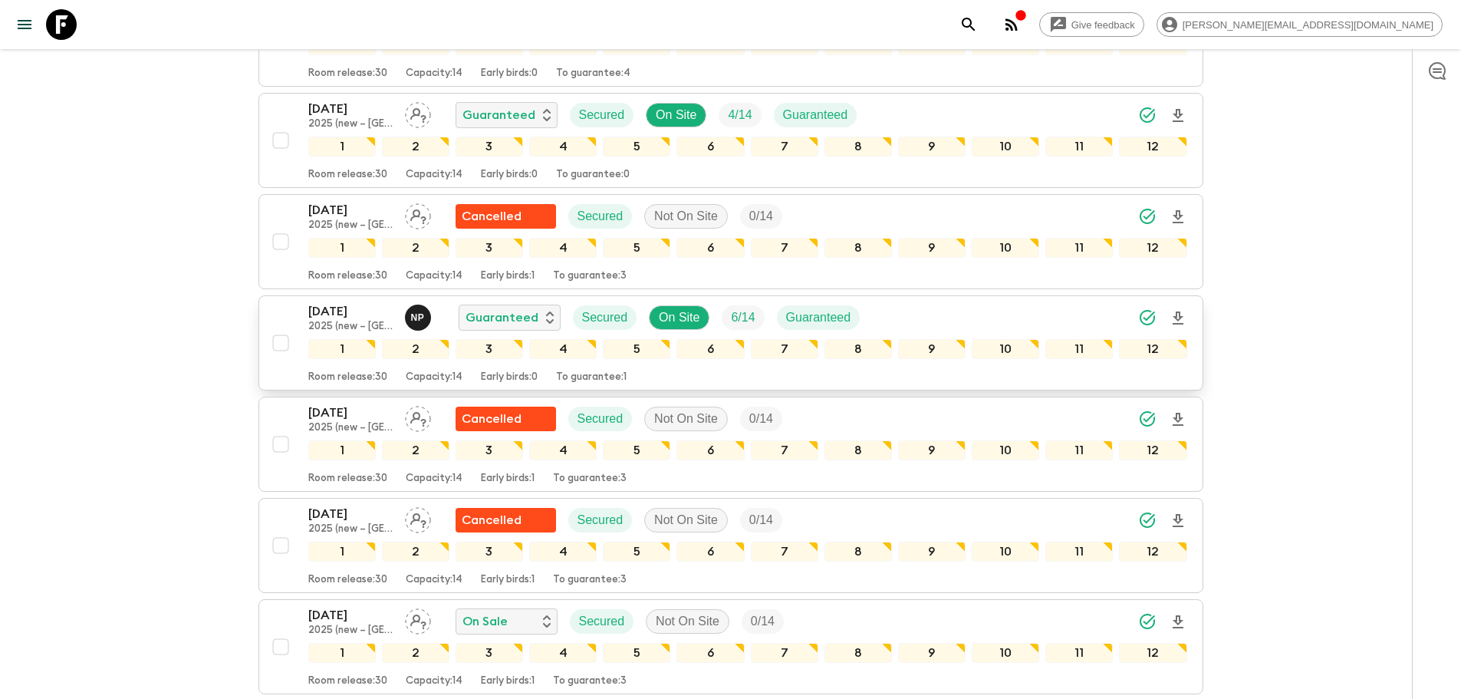
click at [898, 315] on div "22 Nov 2025 2025 (new – Nara) N P Guaranteed Secured On Site 6 / 14 Guaranteed" at bounding box center [747, 317] width 879 height 31
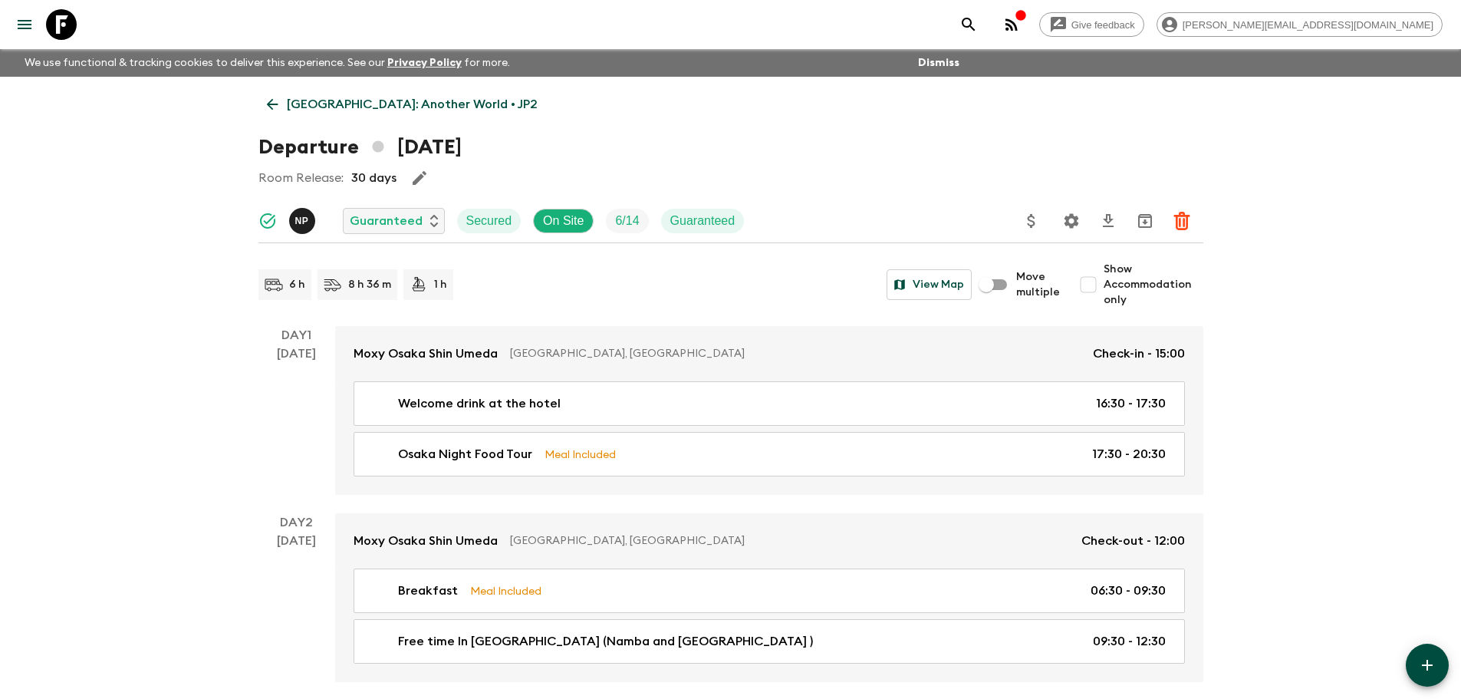
click at [76, 21] on icon at bounding box center [61, 24] width 31 height 31
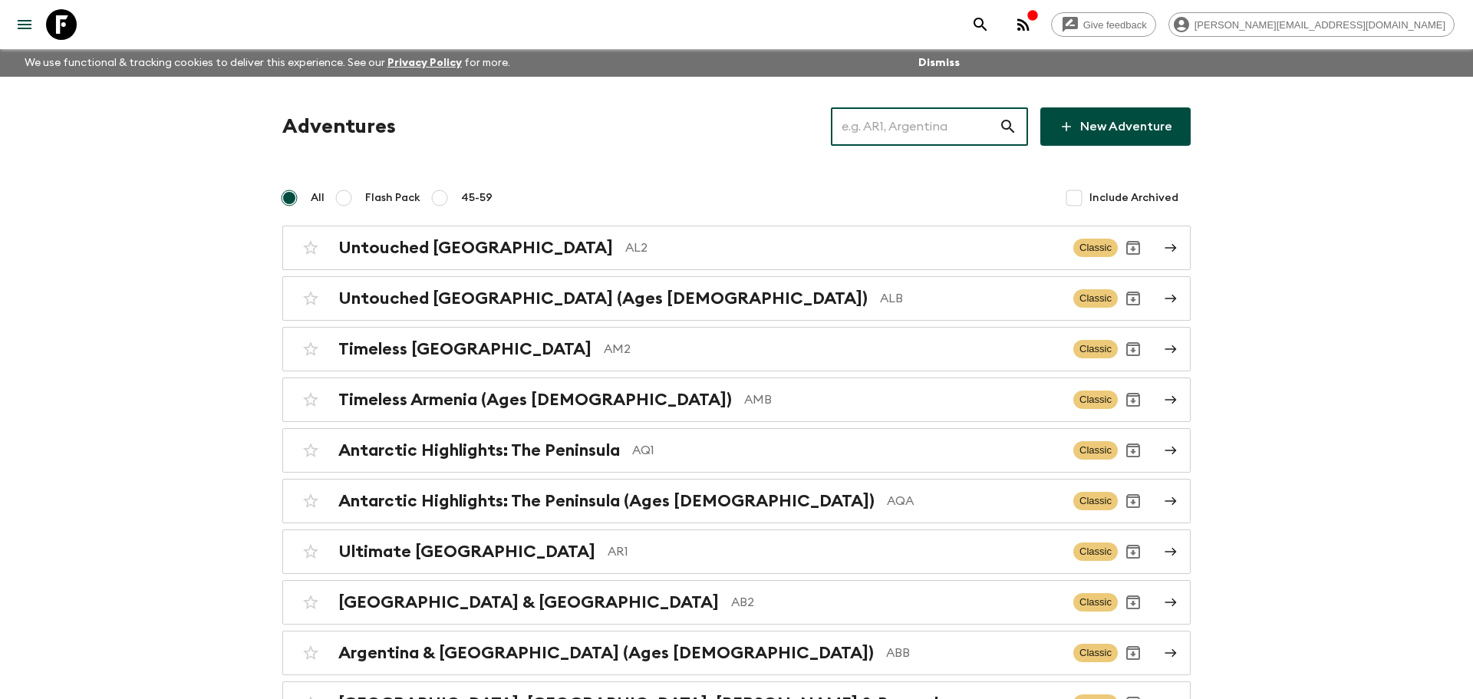
click at [933, 127] on input "text" at bounding box center [915, 126] width 168 height 43
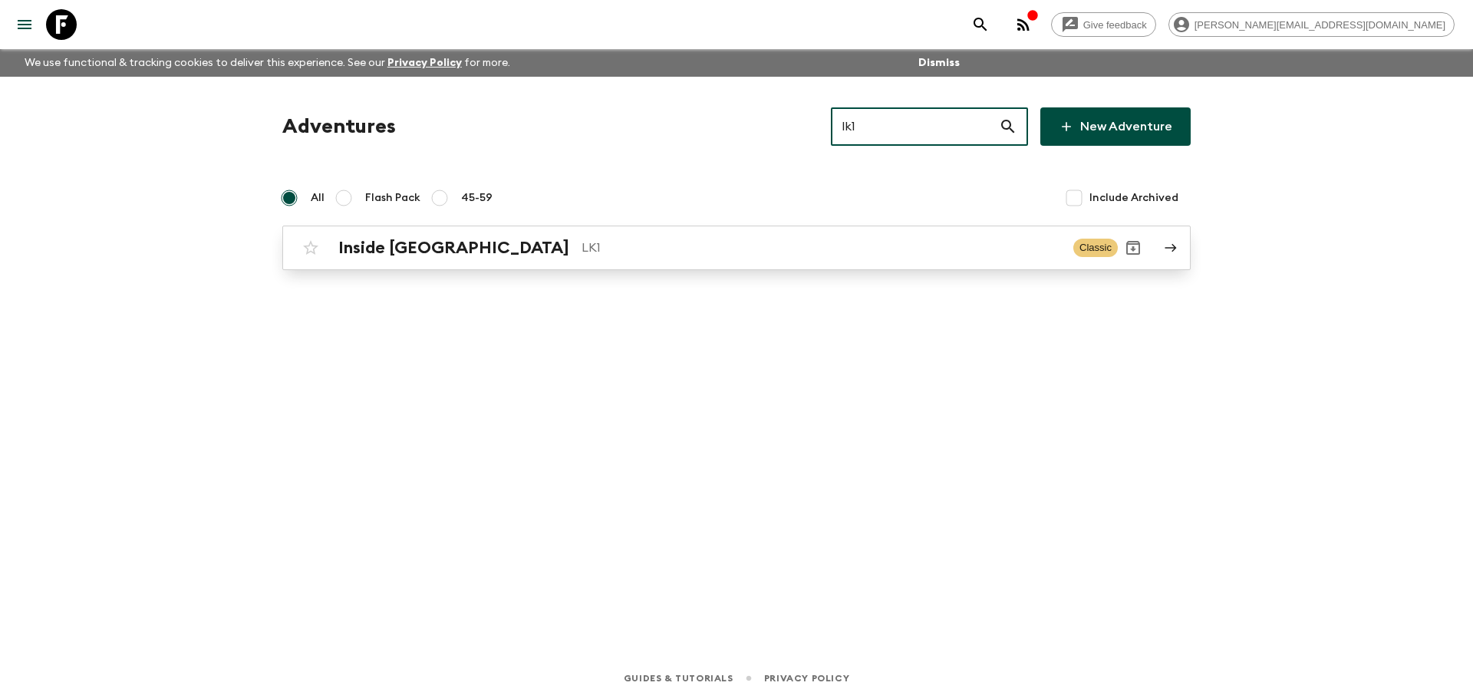
type input "lk1"
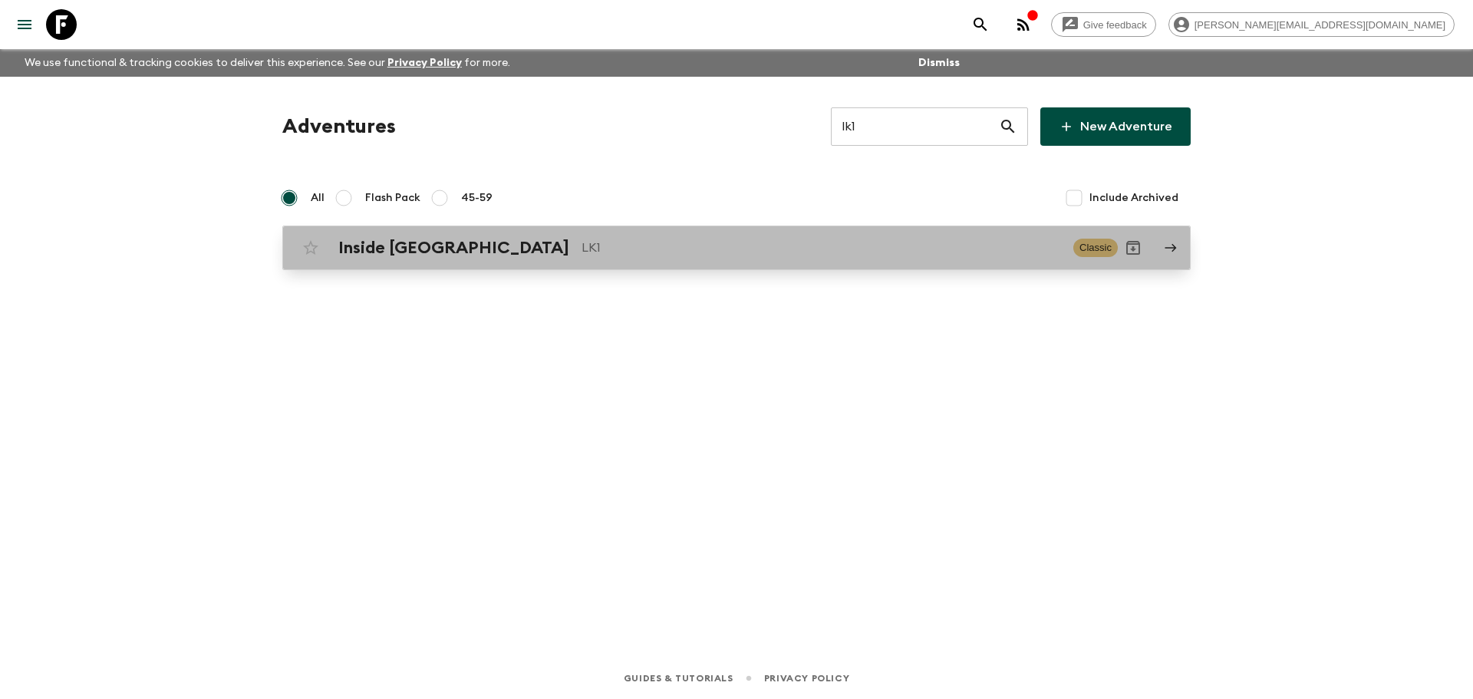
click at [755, 261] on div "Inside Sri Lanka LK1 Classic" at bounding box center [706, 247] width 822 height 31
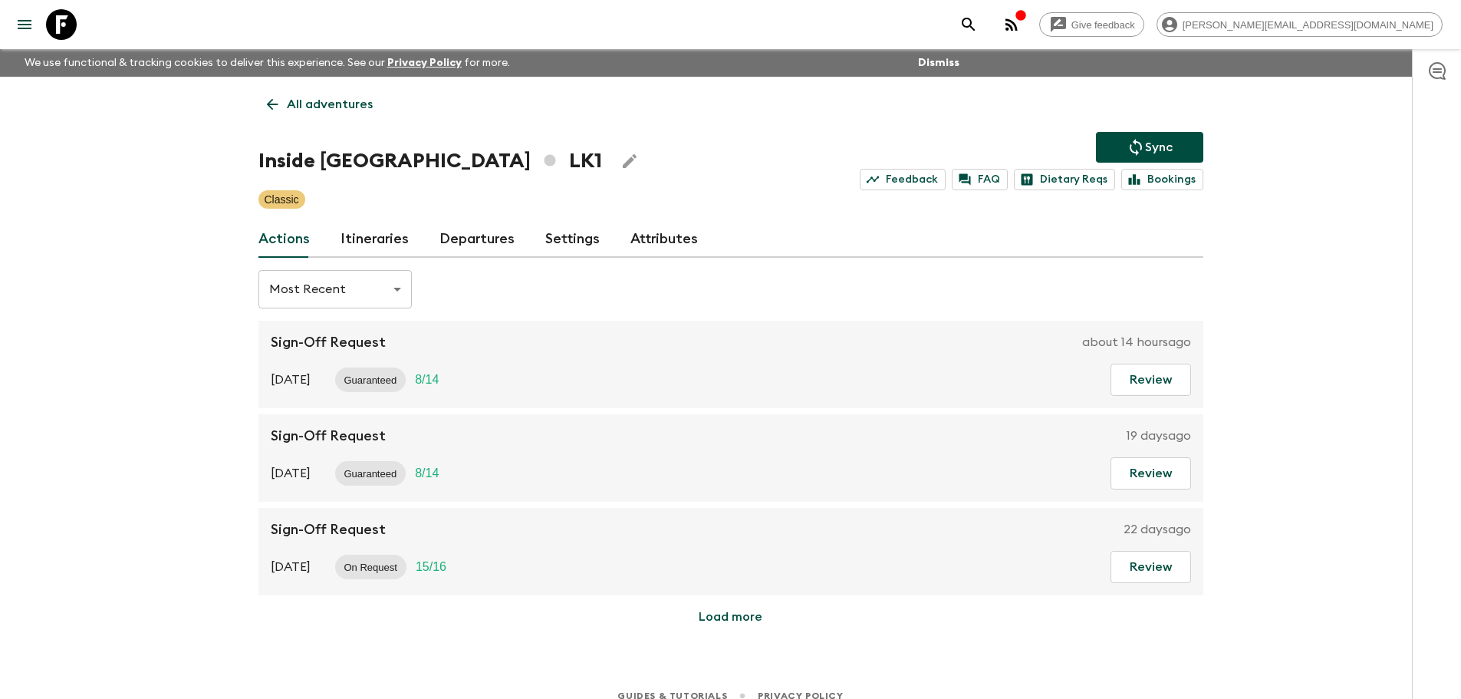
click at [447, 242] on link "Departures" at bounding box center [476, 239] width 75 height 37
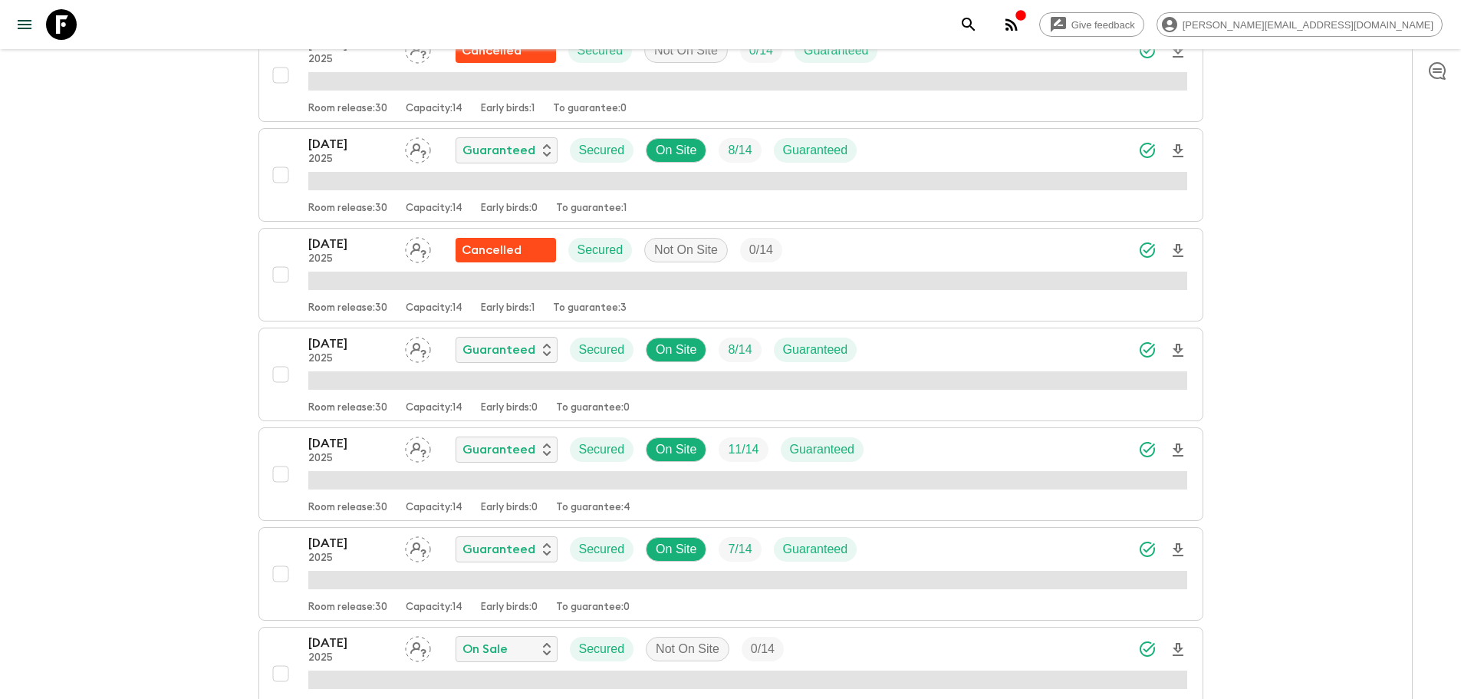
scroll to position [1592, 0]
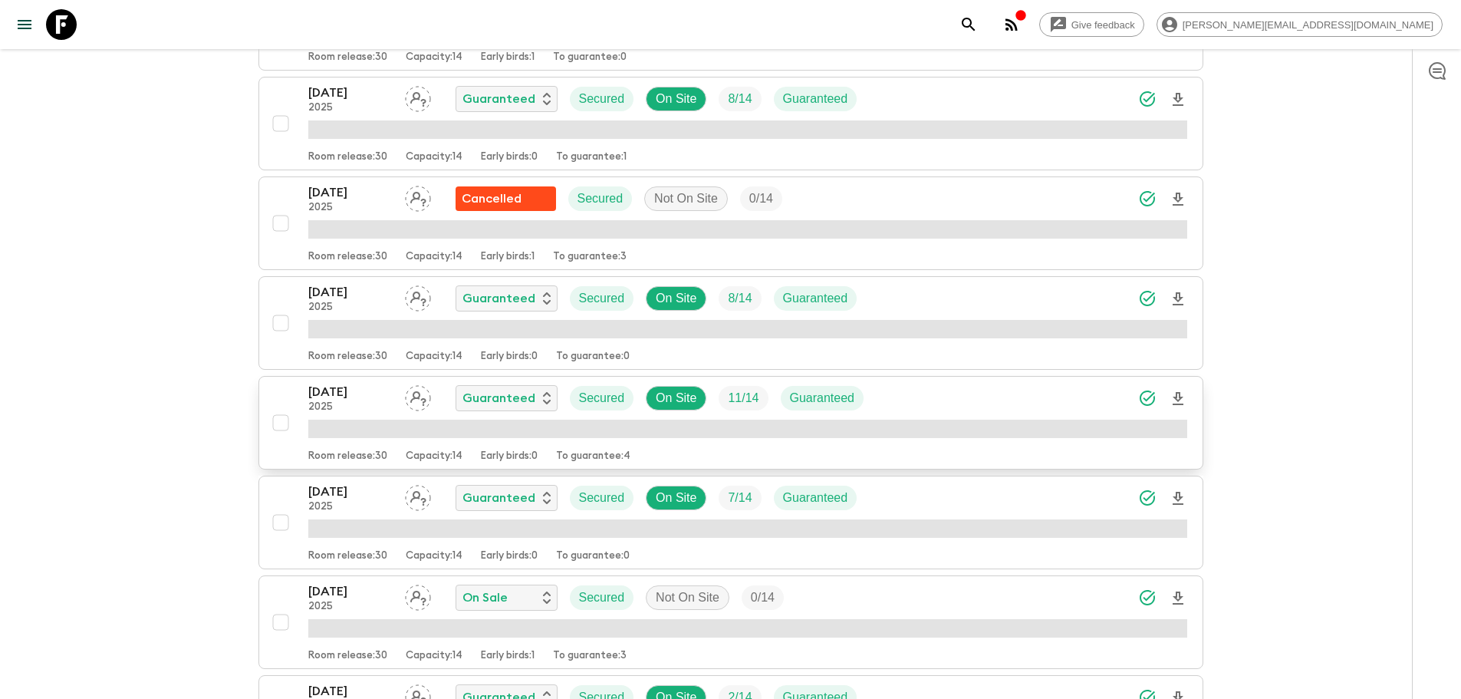
click at [1190, 396] on button "22 Nov 2025 2025 Guaranteed Secured On Site 11 / 14 Guaranteed Room release: 30…" at bounding box center [730, 423] width 945 height 94
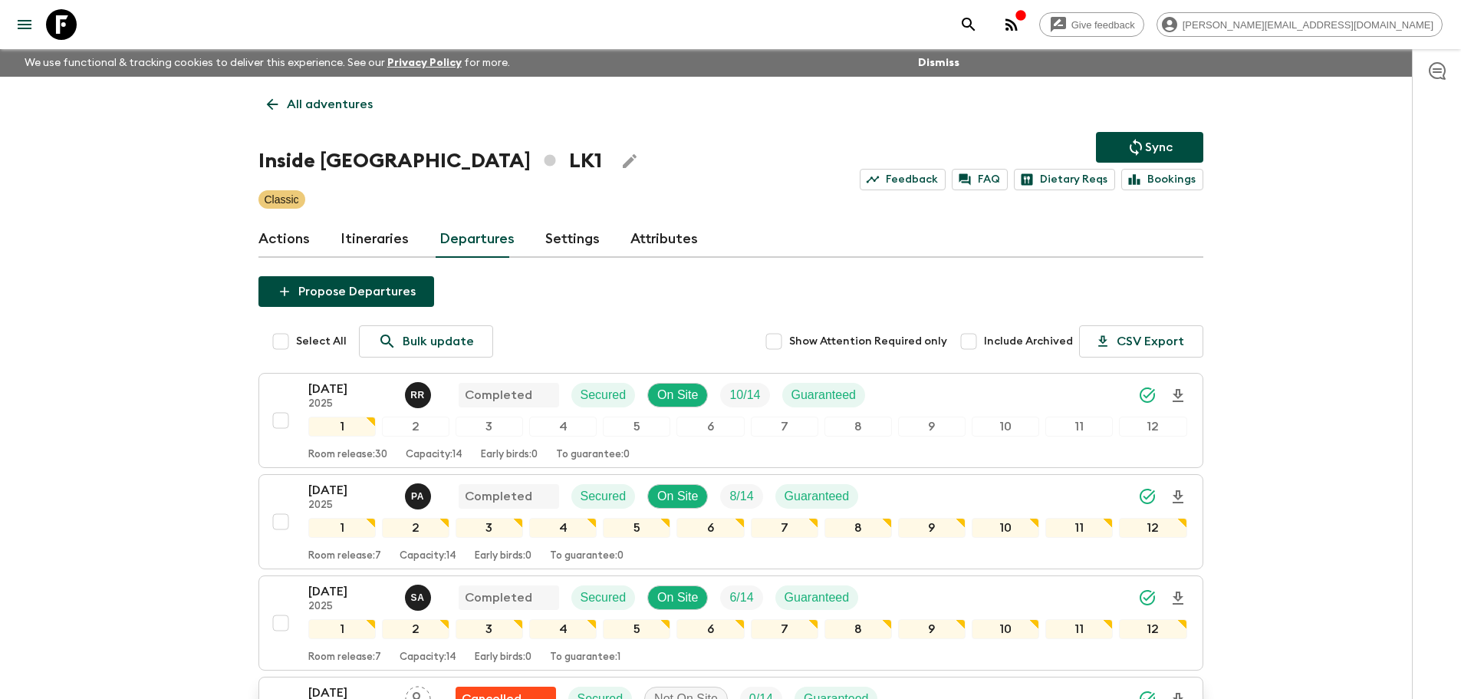
scroll to position [1369, 0]
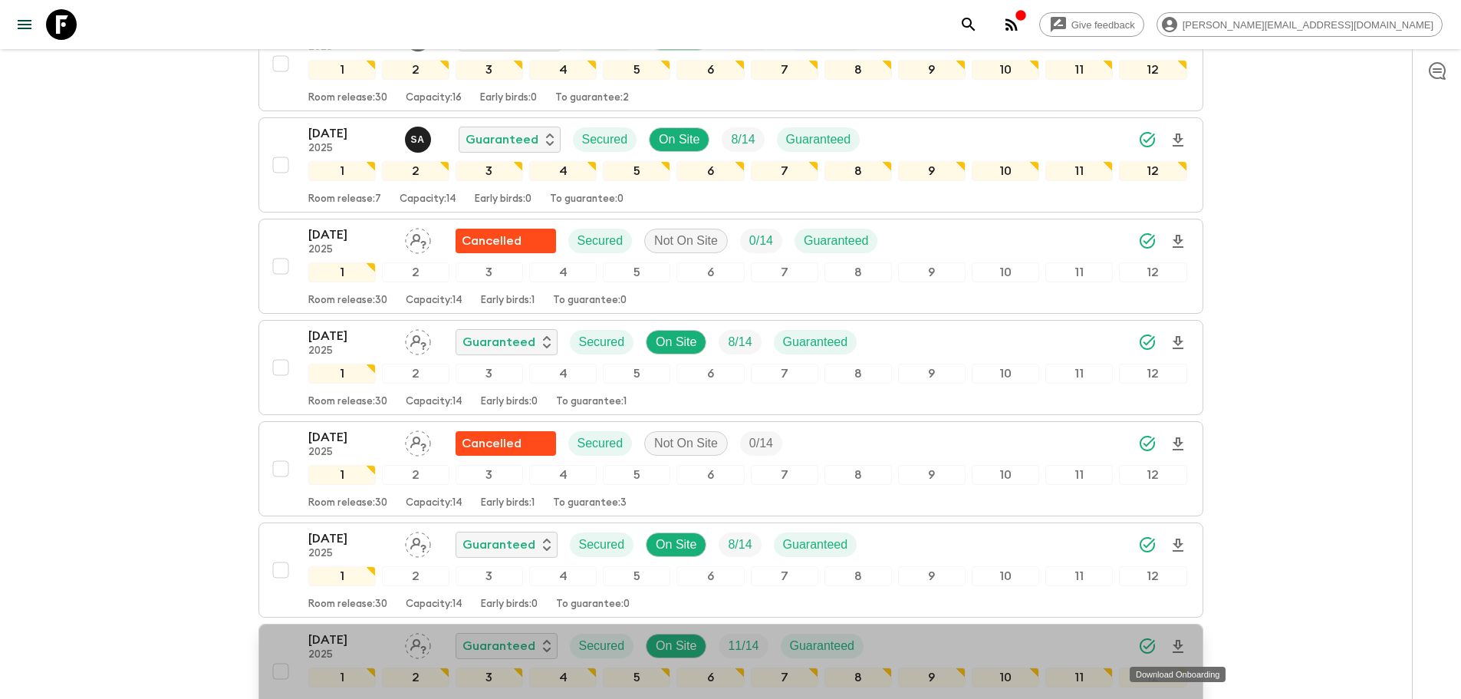
click at [1180, 645] on icon "Download Onboarding" at bounding box center [1178, 646] width 11 height 13
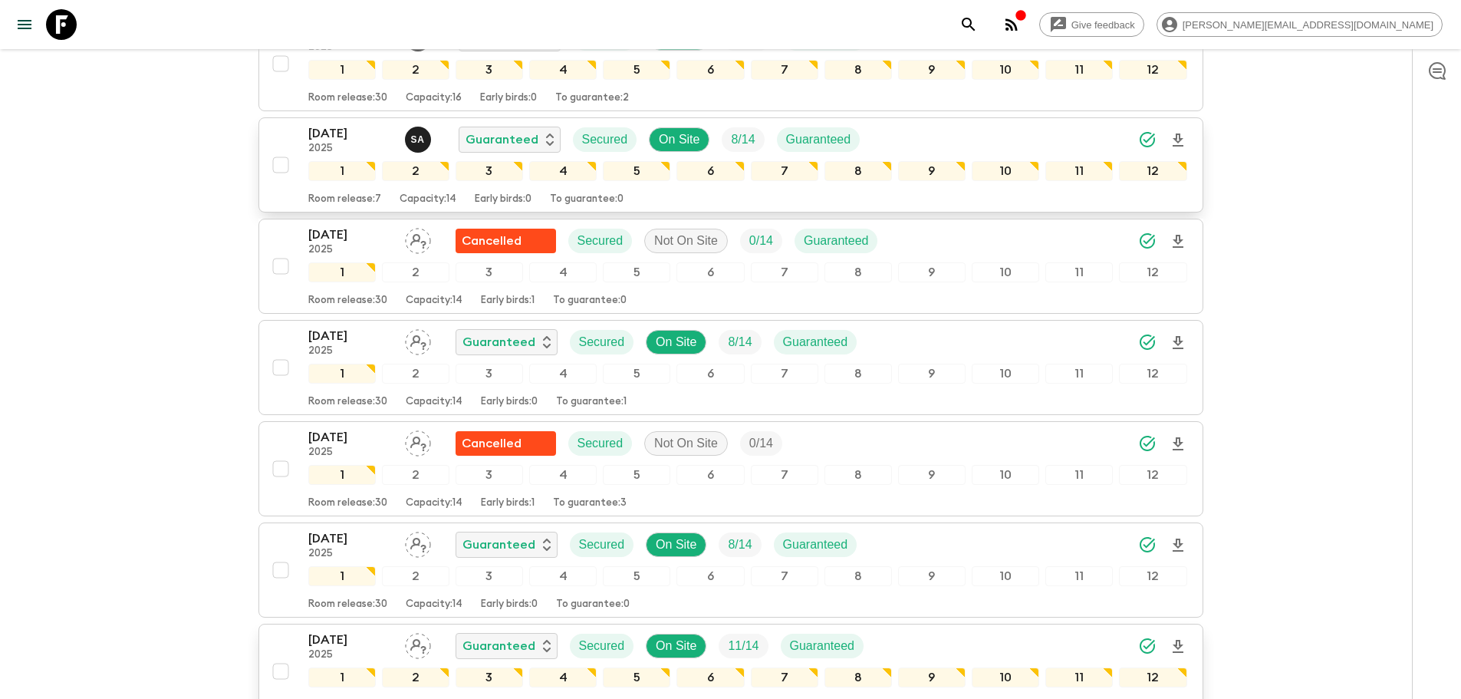
click at [910, 123] on button "18 Oct 2025 2025 S A Guaranteed Secured On Site 8 / 14 Guaranteed 1 2 3 4 5 6 7…" at bounding box center [730, 164] width 945 height 95
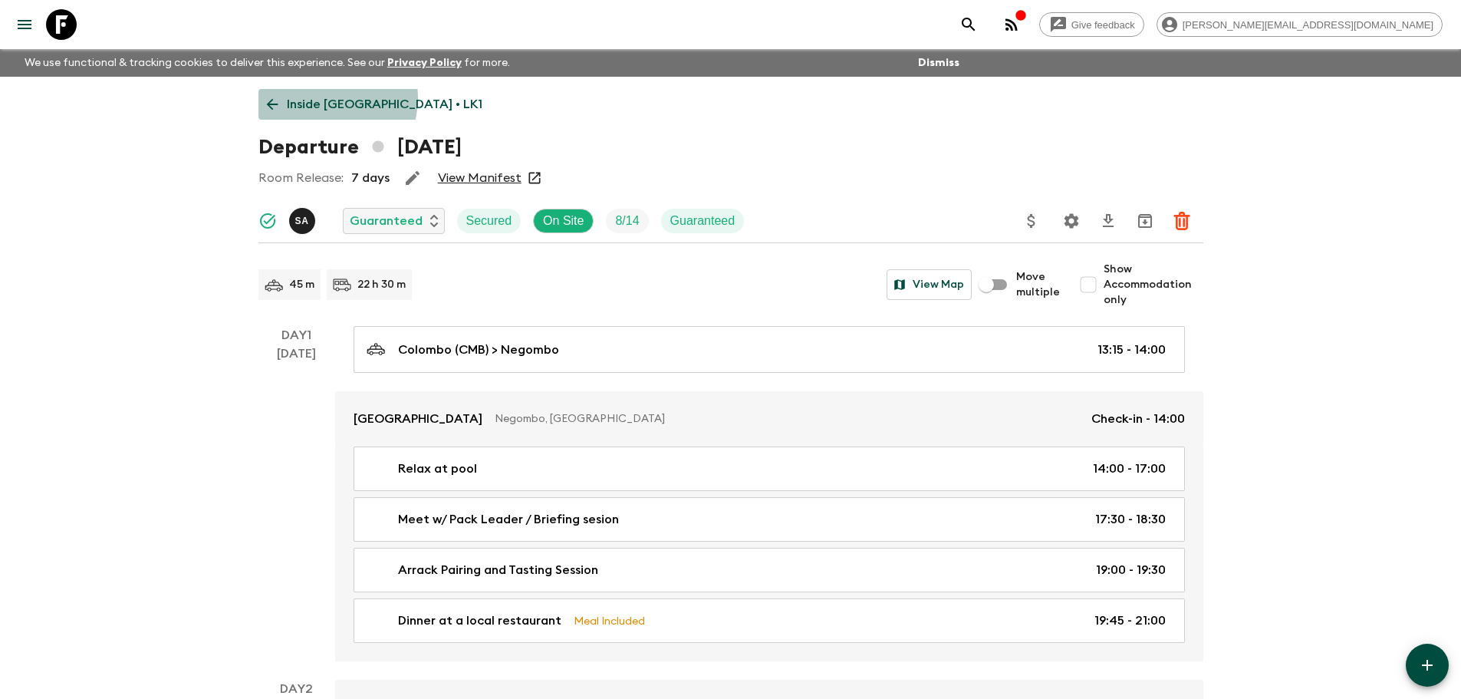
click at [331, 98] on p "Inside Sri Lanka • LK1" at bounding box center [385, 104] width 196 height 18
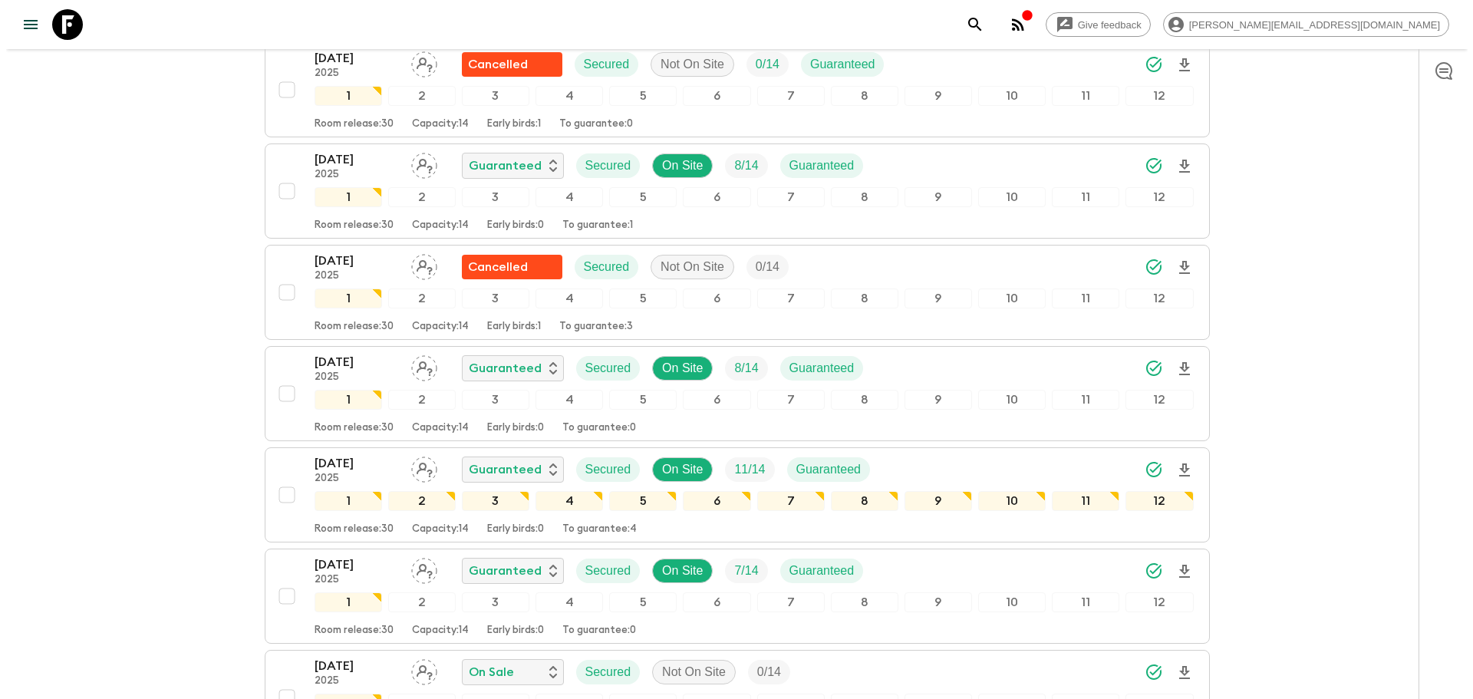
scroll to position [1598, 0]
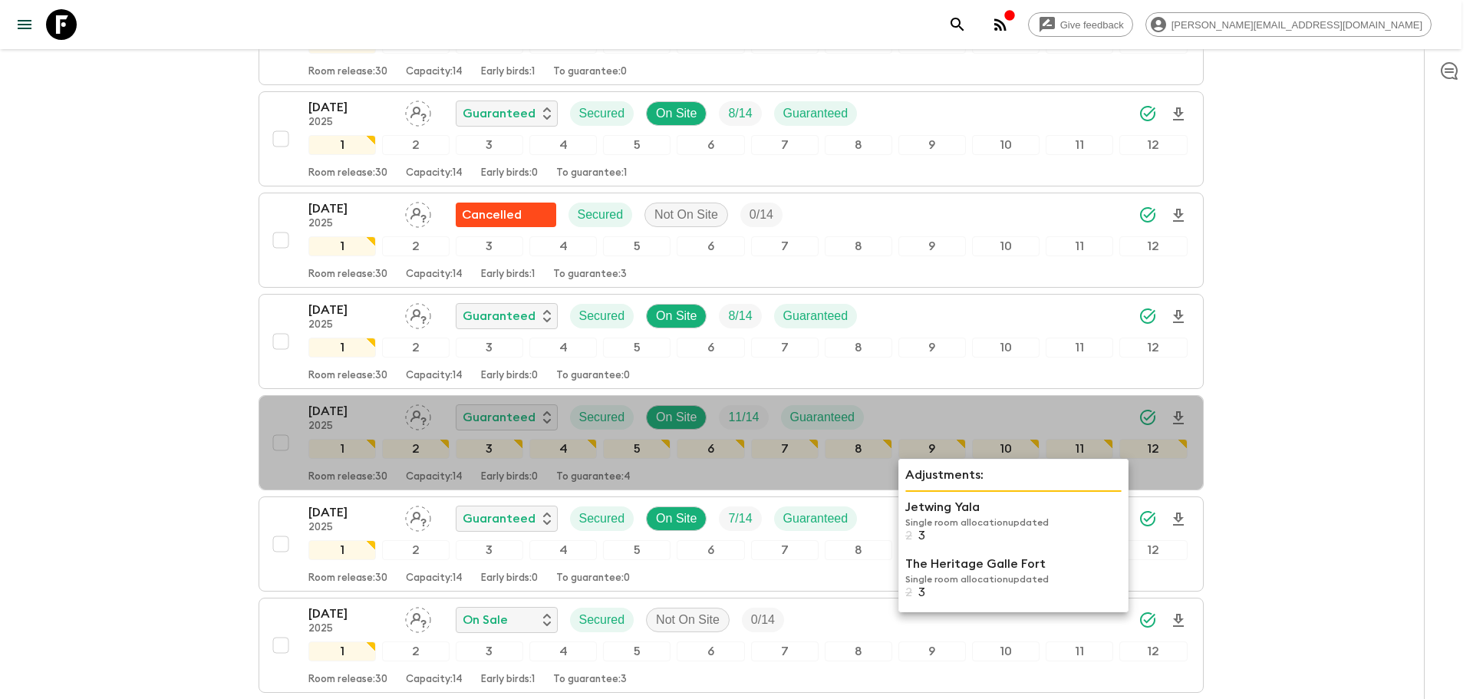
click at [910, 516] on p "Single room allocation updated" at bounding box center [1013, 522] width 216 height 12
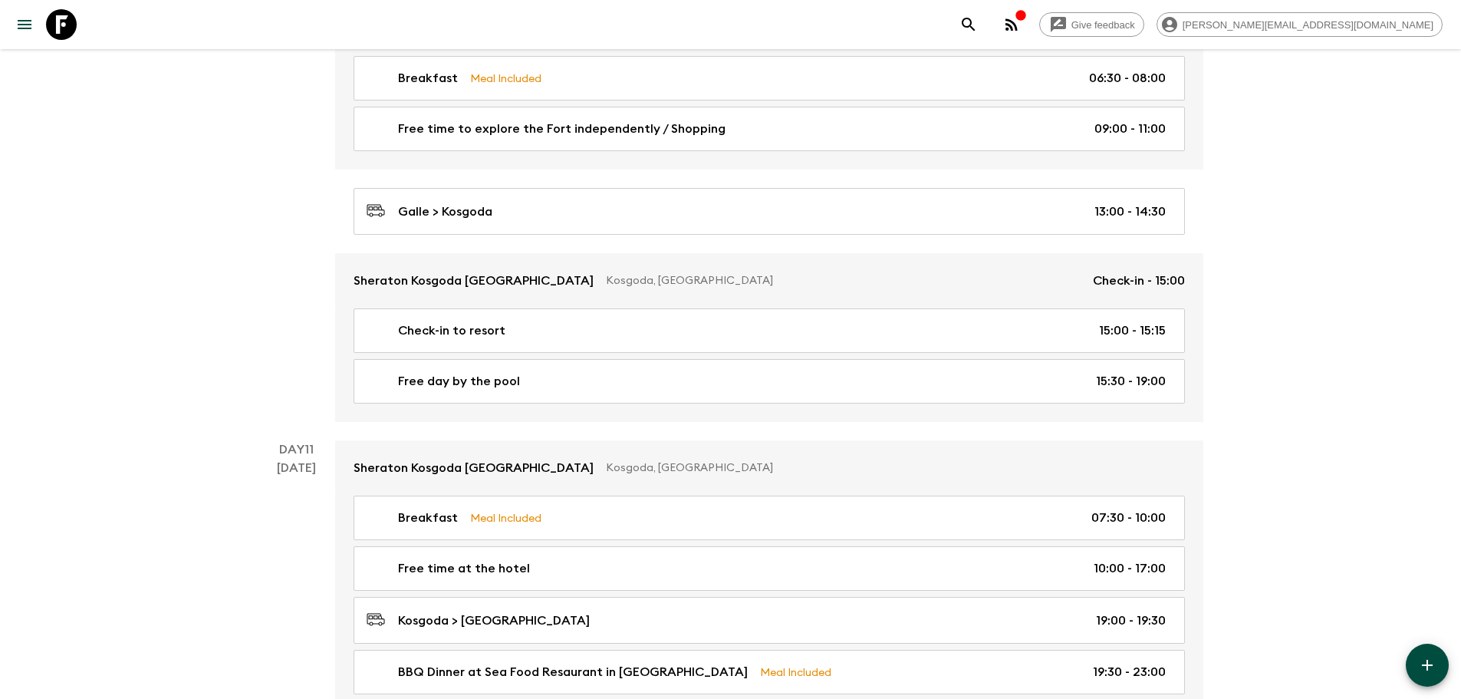
scroll to position [4707, 0]
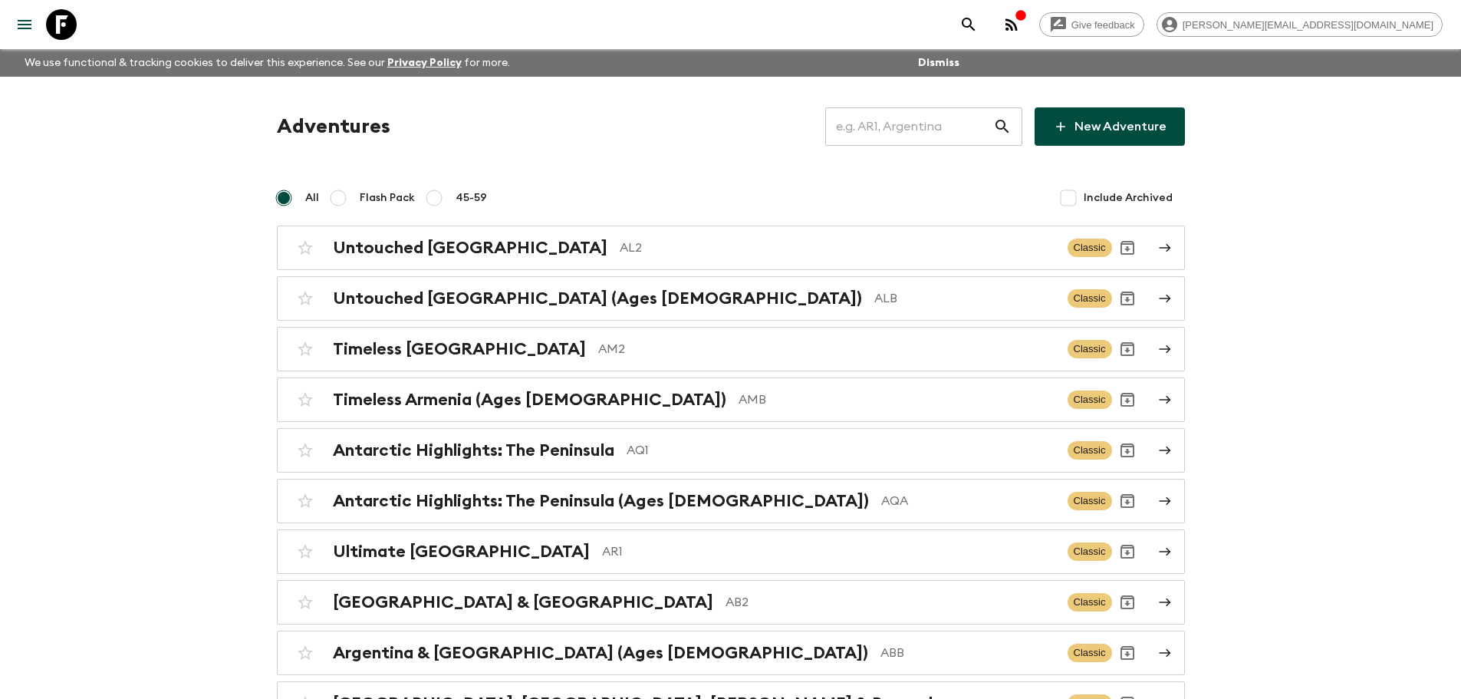
click at [944, 123] on input "text" at bounding box center [909, 126] width 168 height 43
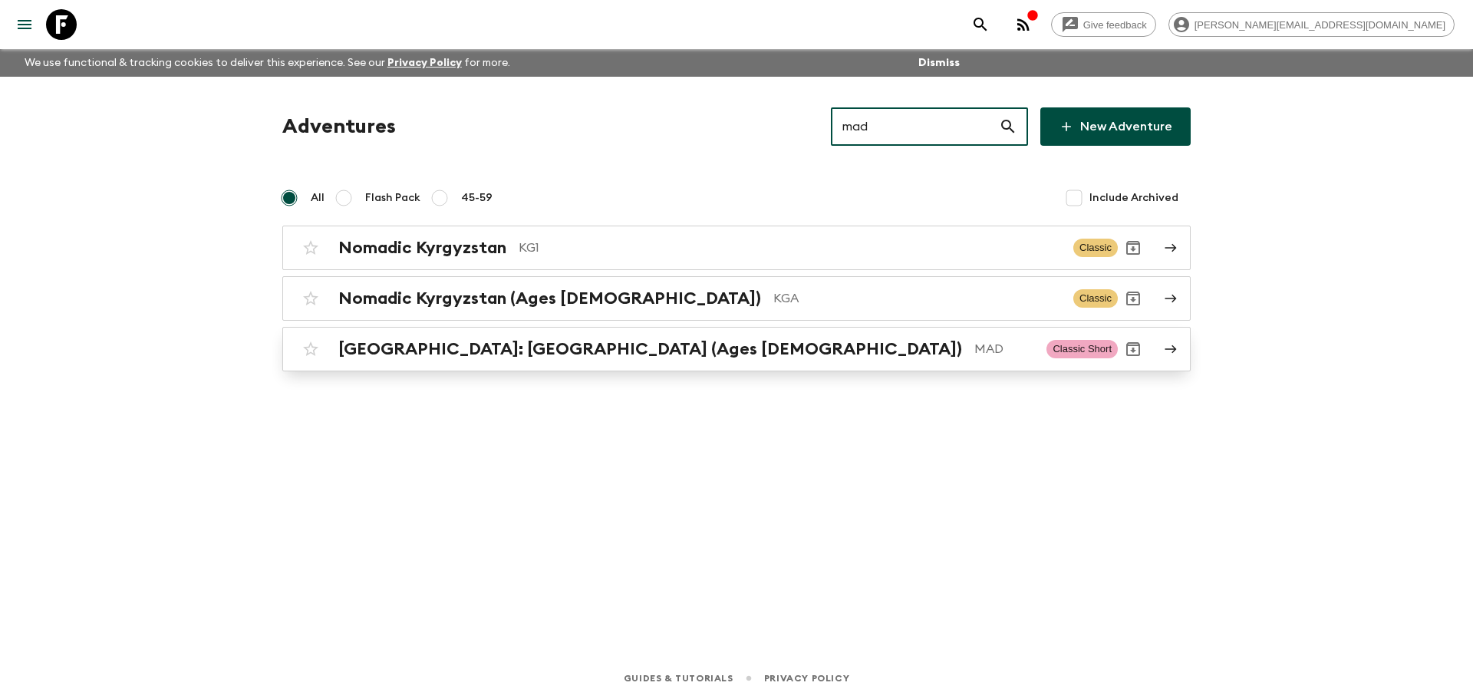
type input "mad"
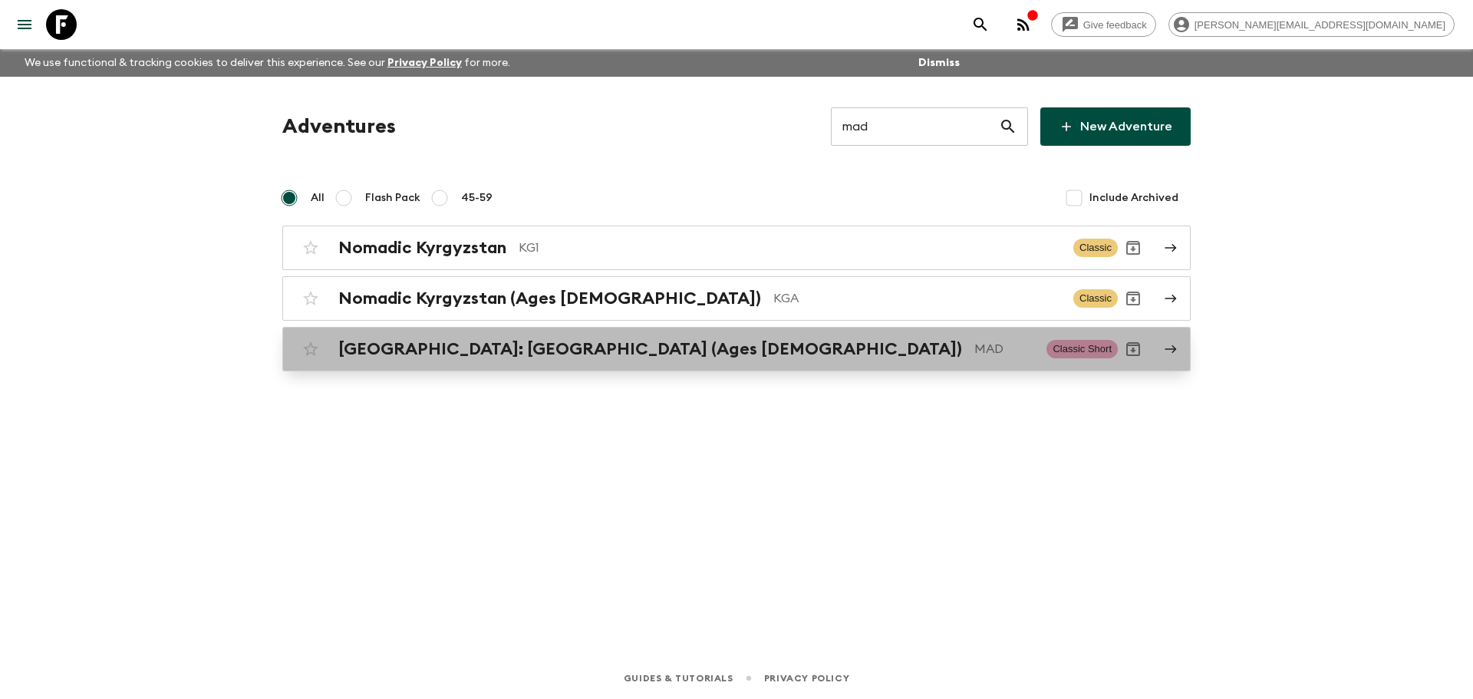
click at [974, 355] on p "MAD" at bounding box center [1004, 349] width 60 height 18
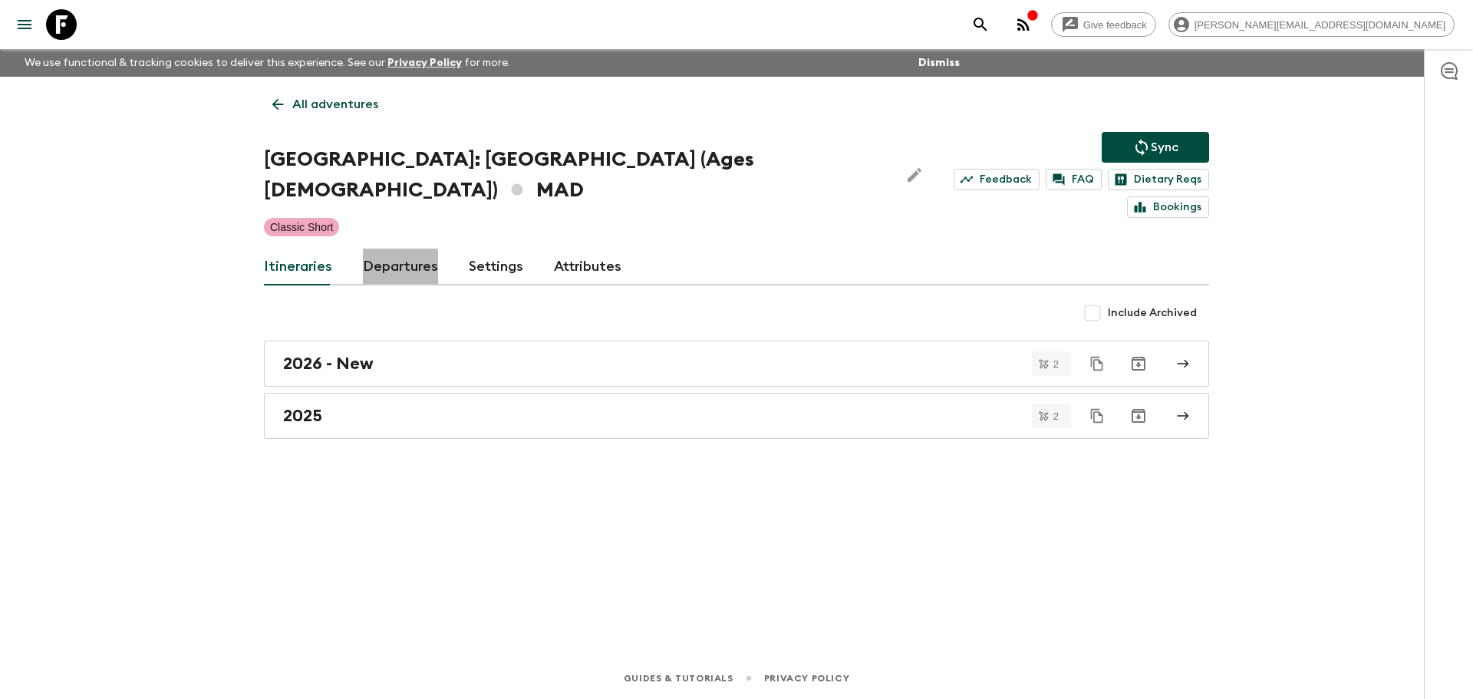
click at [370, 248] on link "Departures" at bounding box center [400, 266] width 75 height 37
